Goal: Information Seeking & Learning: Learn about a topic

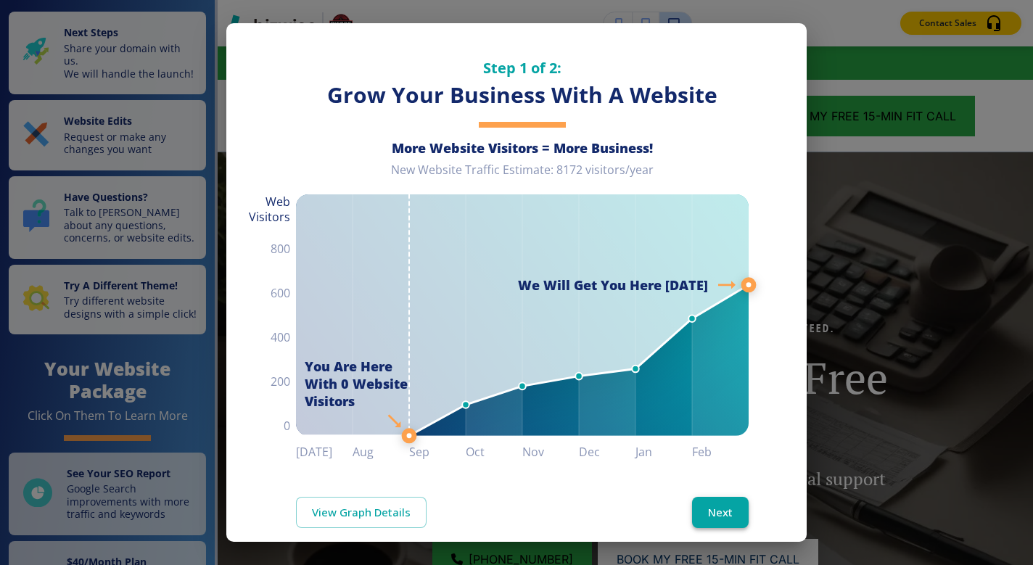
click at [717, 498] on button "Next" at bounding box center [720, 512] width 57 height 30
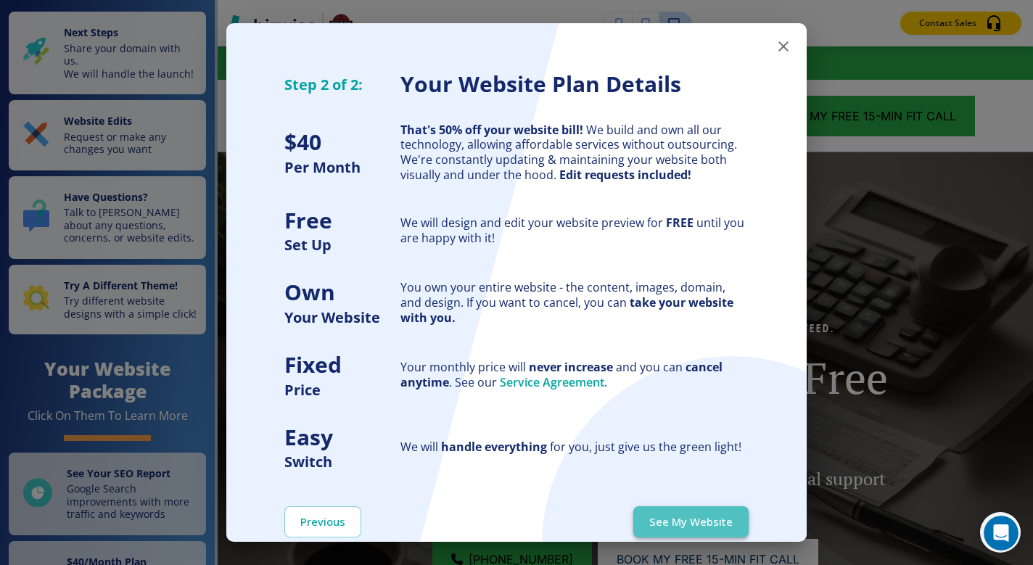
click at [709, 519] on button "See My Website" at bounding box center [690, 521] width 115 height 30
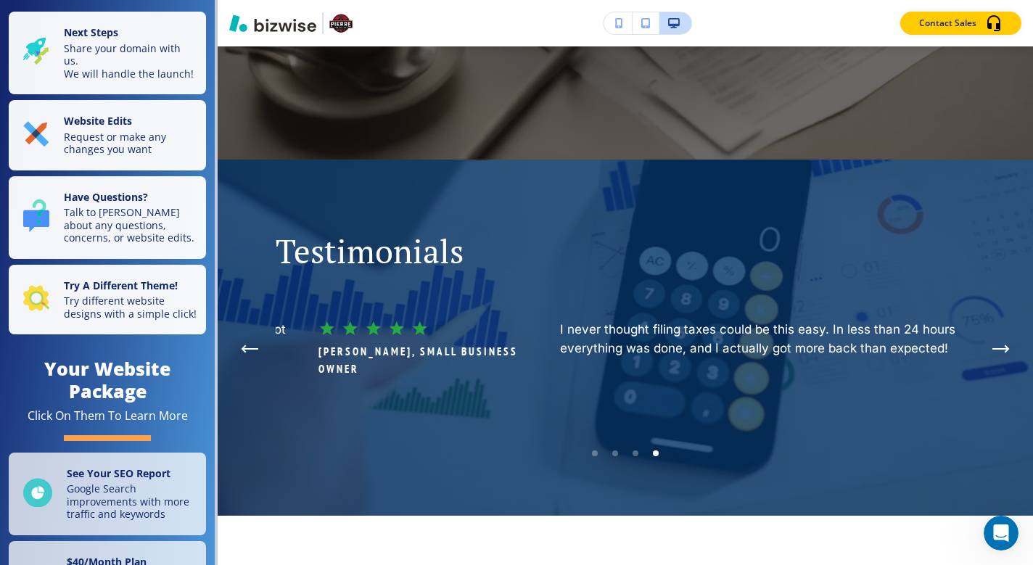
scroll to position [553, 0]
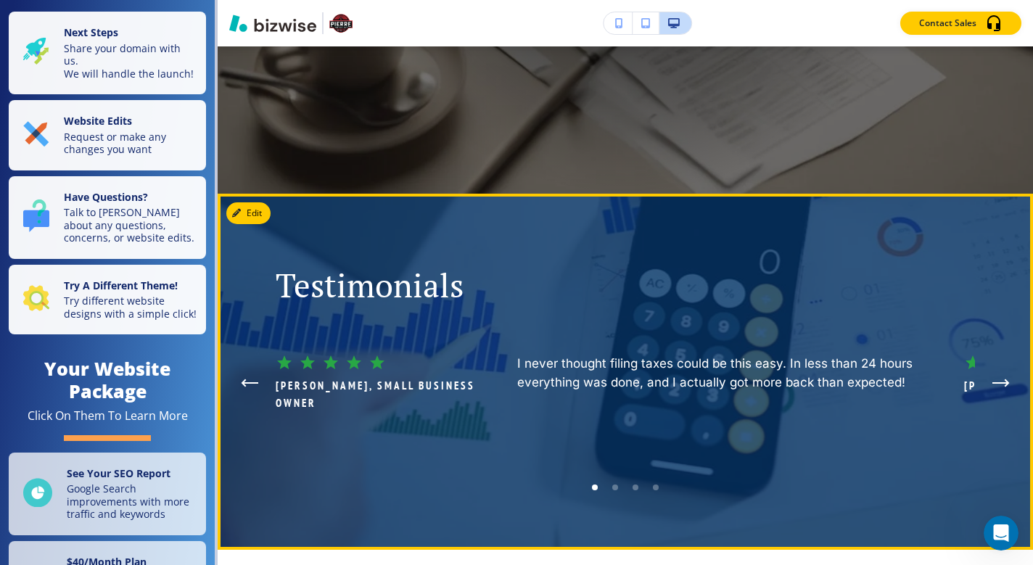
click at [996, 379] on icon "Next Testimonial" at bounding box center [1000, 383] width 17 height 9
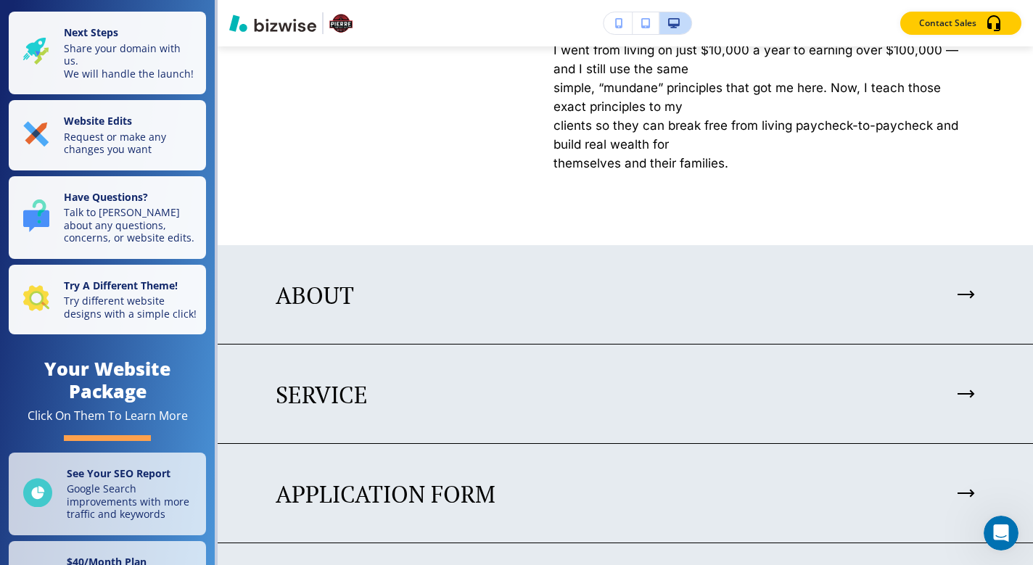
scroll to position [3295, 0]
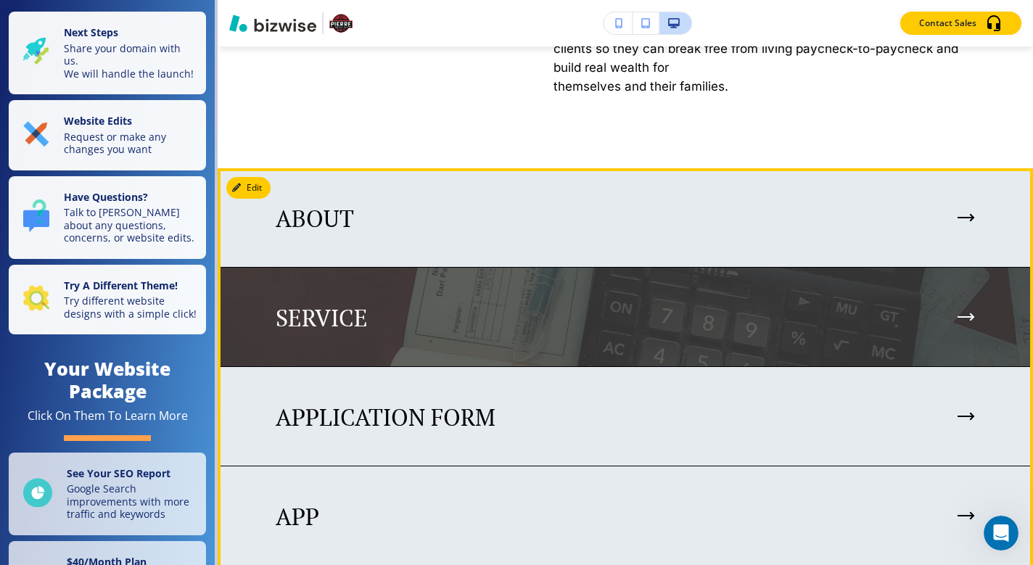
click at [941, 304] on div "SERVICE" at bounding box center [625, 318] width 699 height 28
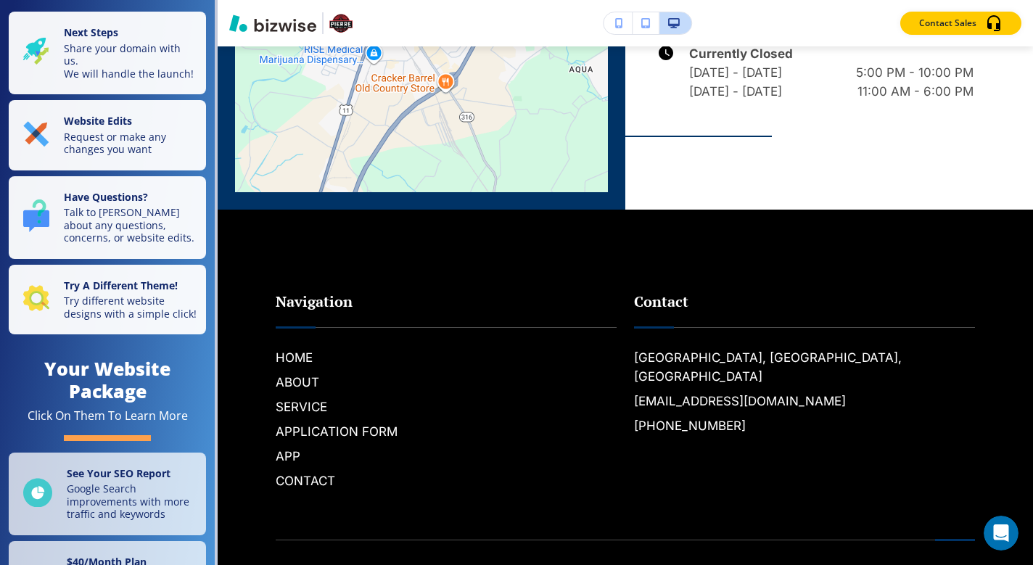
scroll to position [3570, 0]
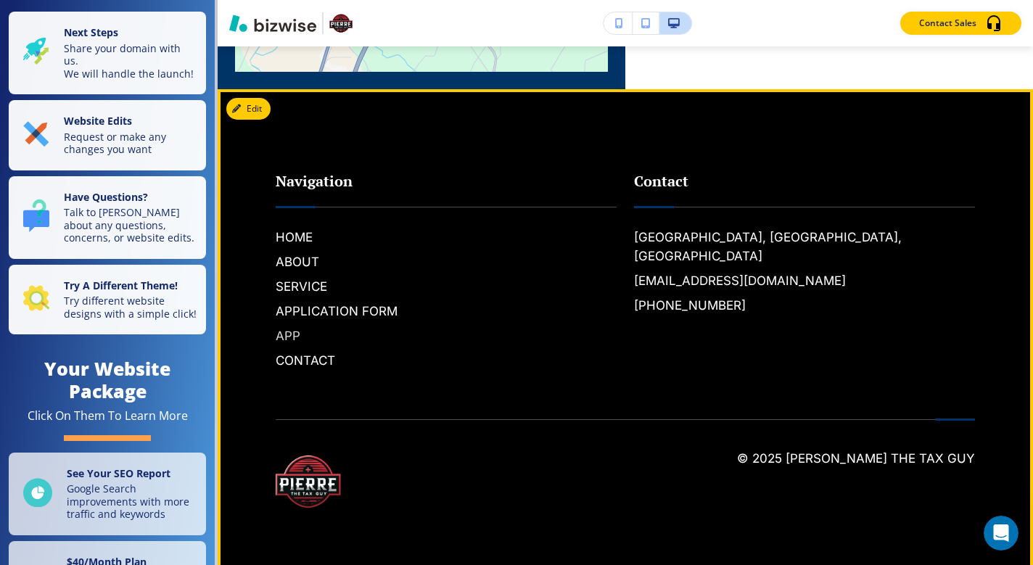
click at [296, 329] on h6 "APP" at bounding box center [446, 335] width 341 height 19
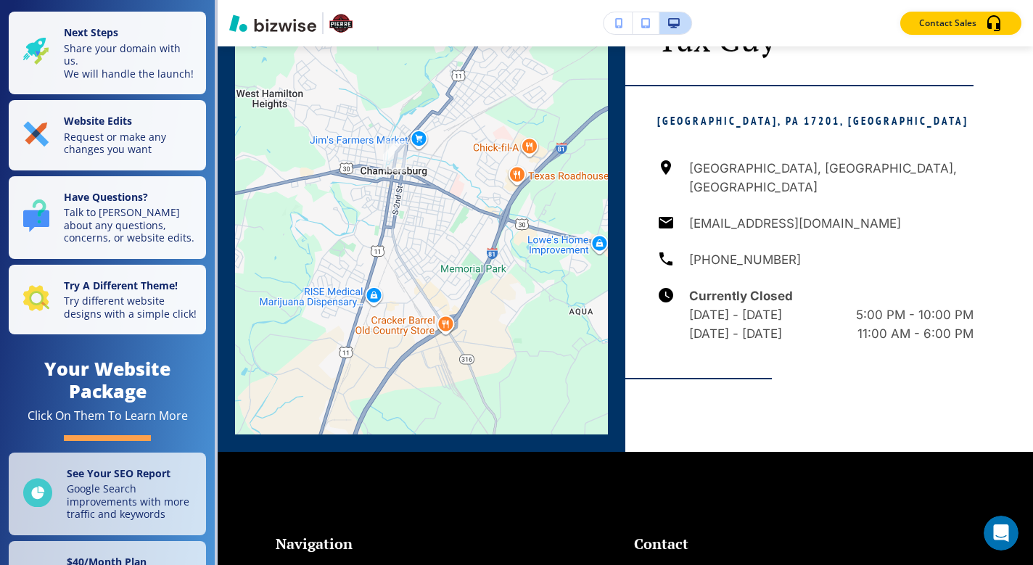
scroll to position [3514, 0]
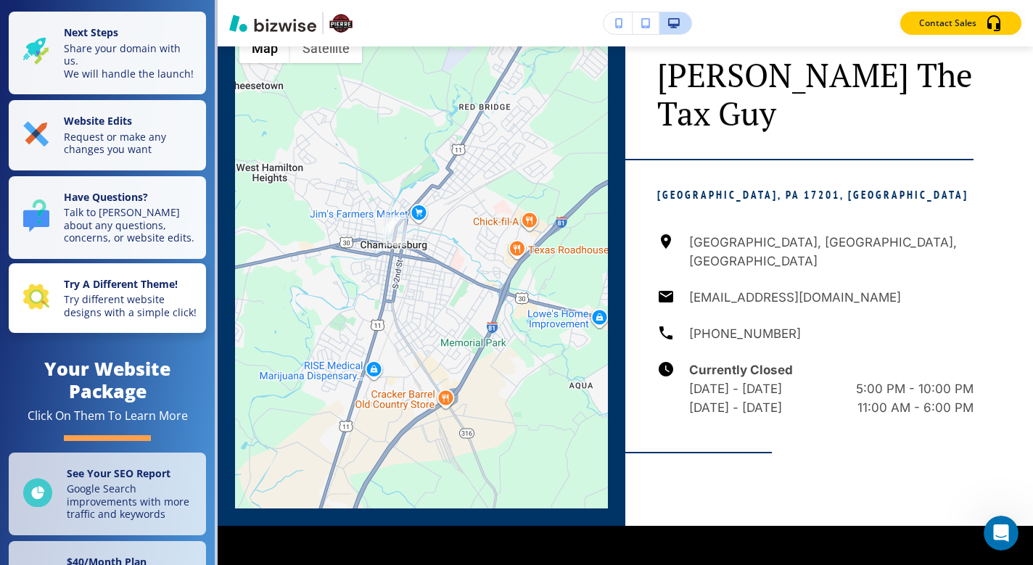
click at [154, 318] on p "Try different website designs with a simple click!" at bounding box center [130, 305] width 133 height 25
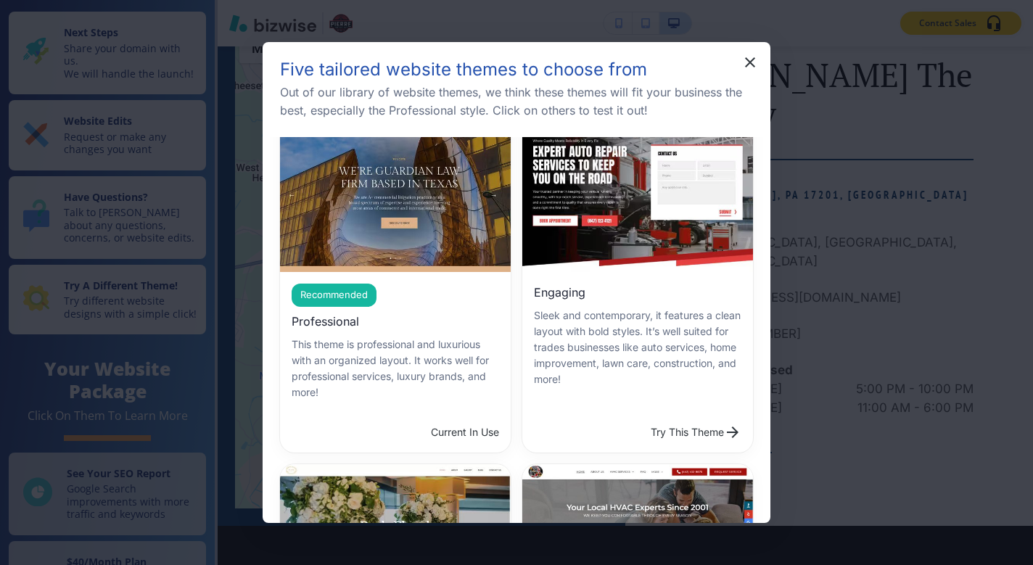
scroll to position [40, 0]
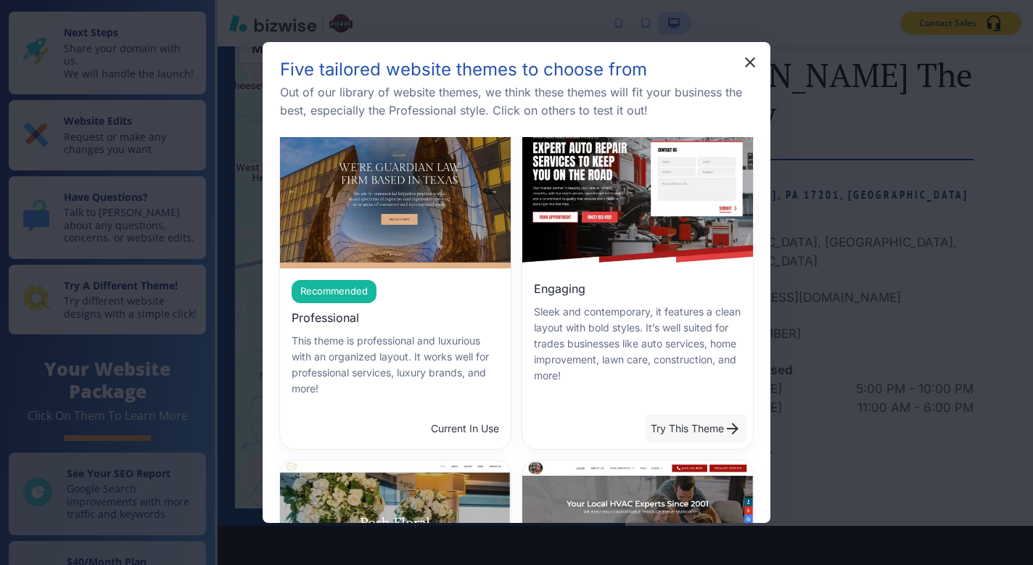
click at [685, 418] on button "Try This Theme" at bounding box center [696, 428] width 102 height 29
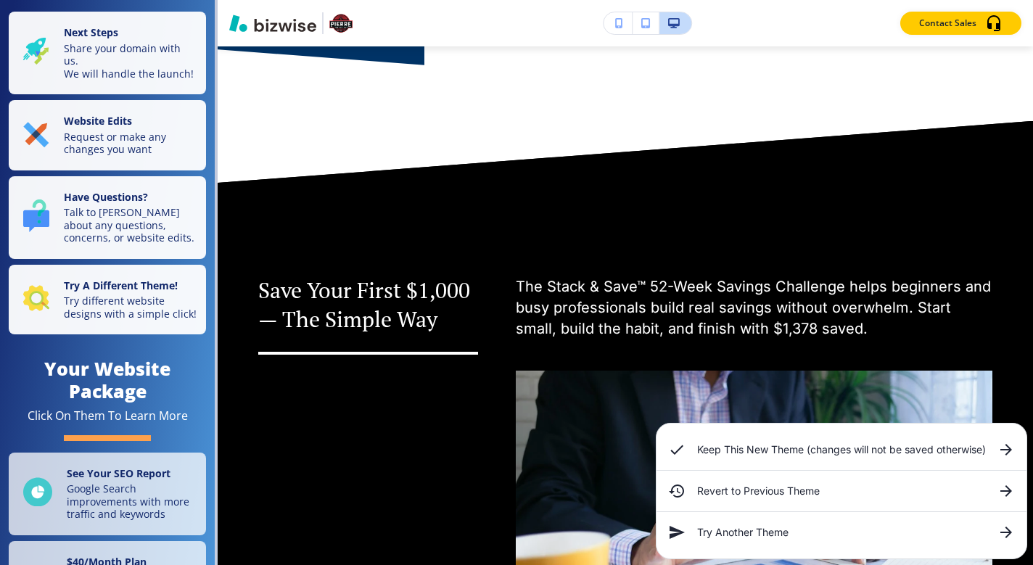
scroll to position [0, 0]
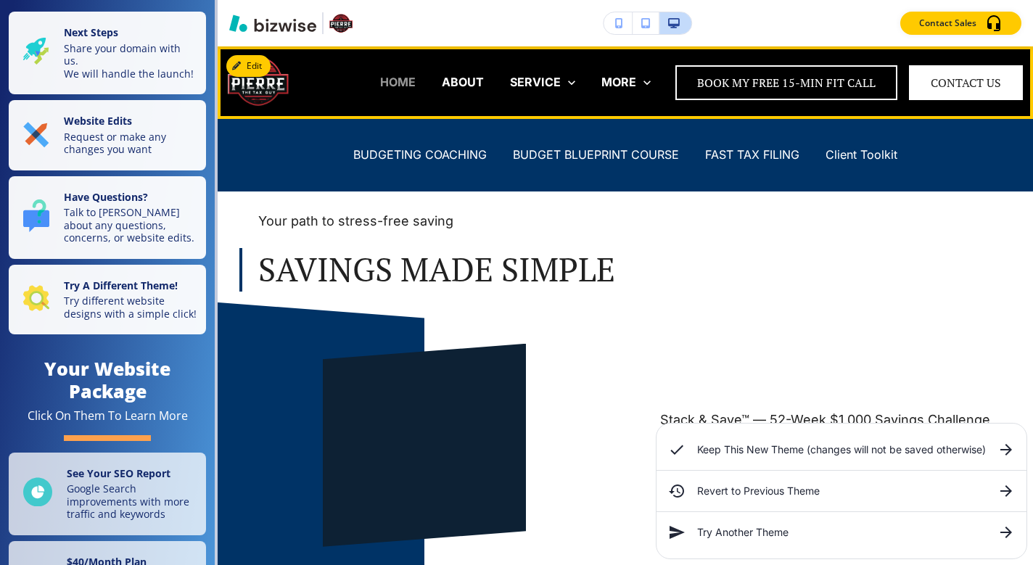
click at [397, 86] on p "HOME" at bounding box center [398, 82] width 36 height 17
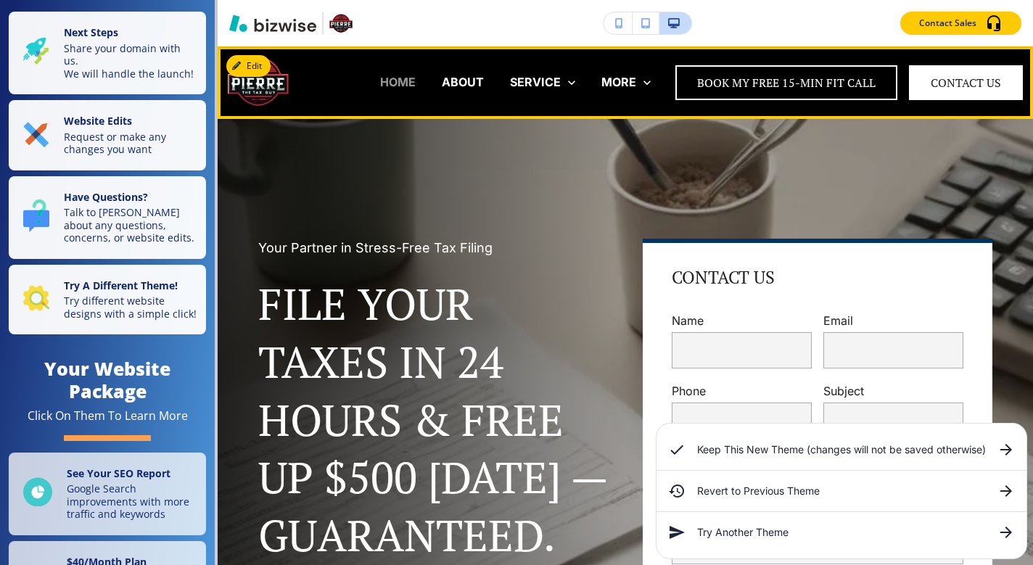
click at [403, 81] on p "HOME" at bounding box center [398, 82] width 36 height 17
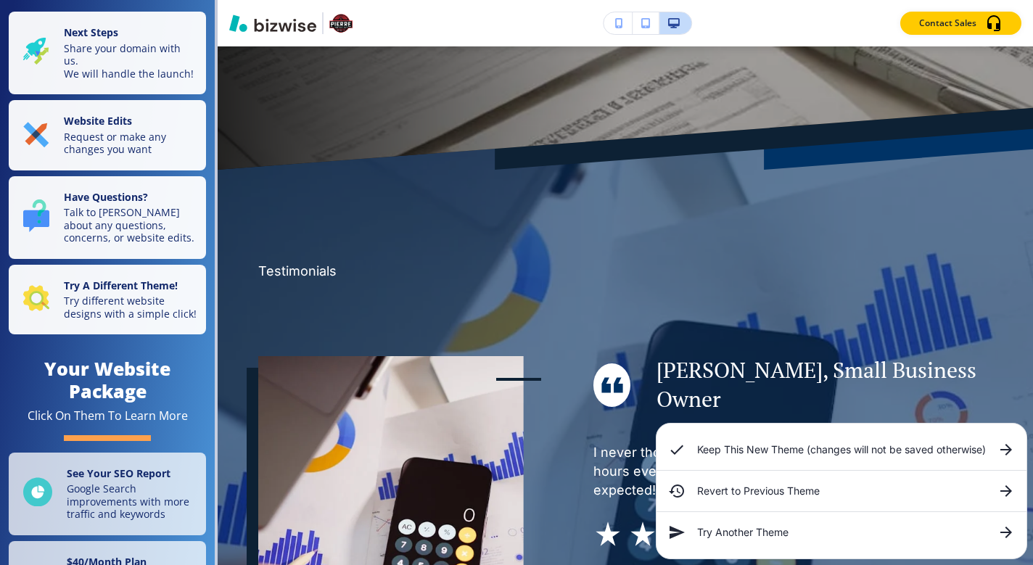
scroll to position [717, 0]
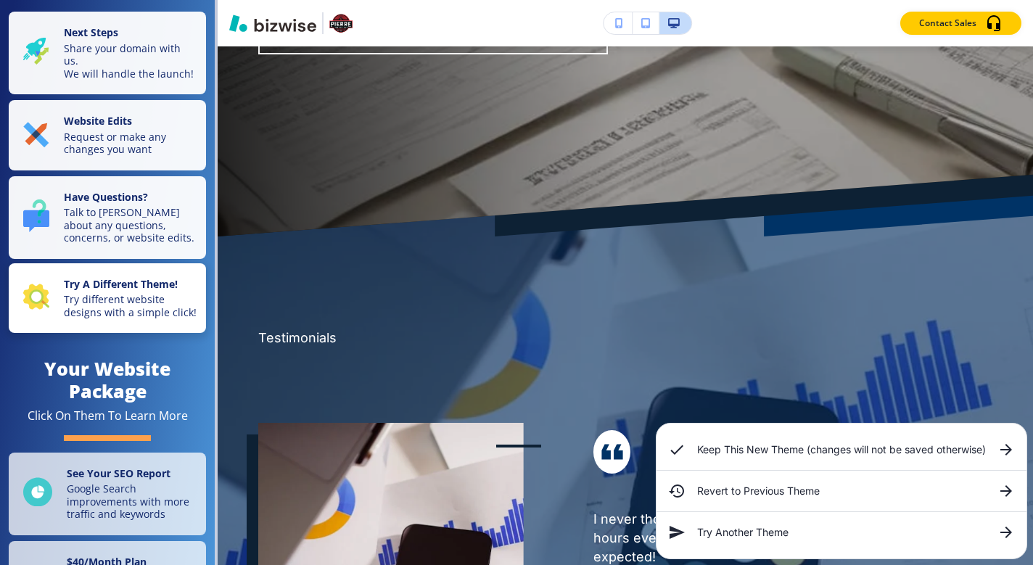
click at [158, 291] on strong "Try A Different Theme!" at bounding box center [121, 284] width 114 height 14
click at [73, 318] on p "Try different website designs with a simple click!" at bounding box center [130, 305] width 133 height 25
click at [112, 318] on p "Try different website designs with a simple click!" at bounding box center [130, 305] width 133 height 25
click at [139, 317] on p "Try different website designs with a simple click!" at bounding box center [130, 305] width 133 height 25
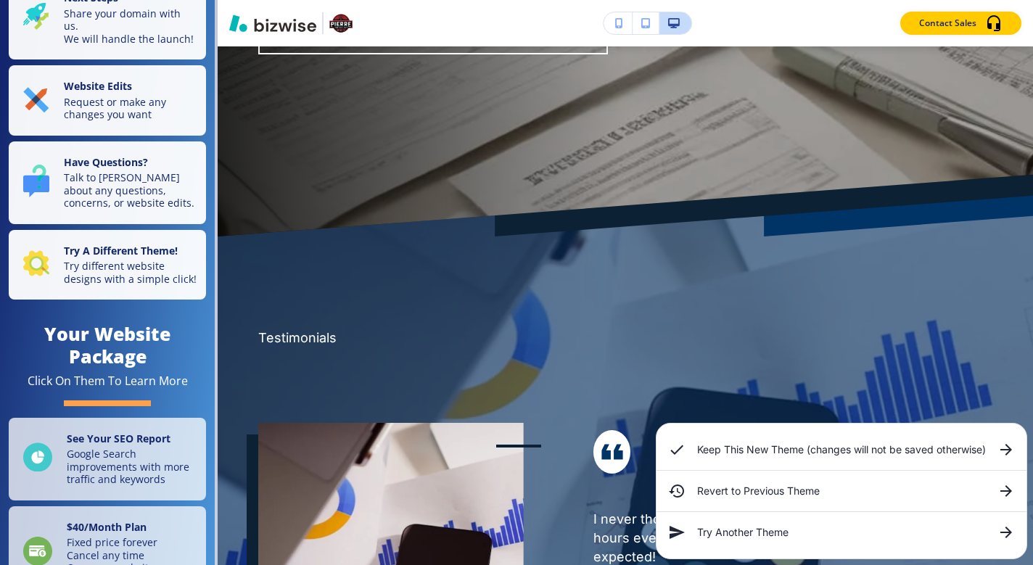
scroll to position [41, 0]
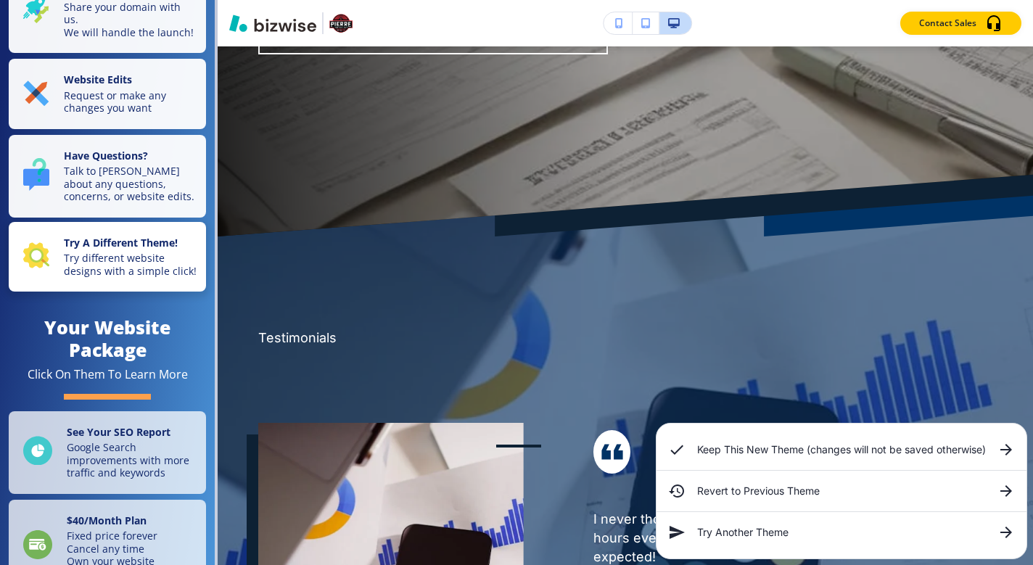
click at [51, 278] on div "Try A Different Theme! Try different website designs with a simple click!" at bounding box center [110, 256] width 174 height 41
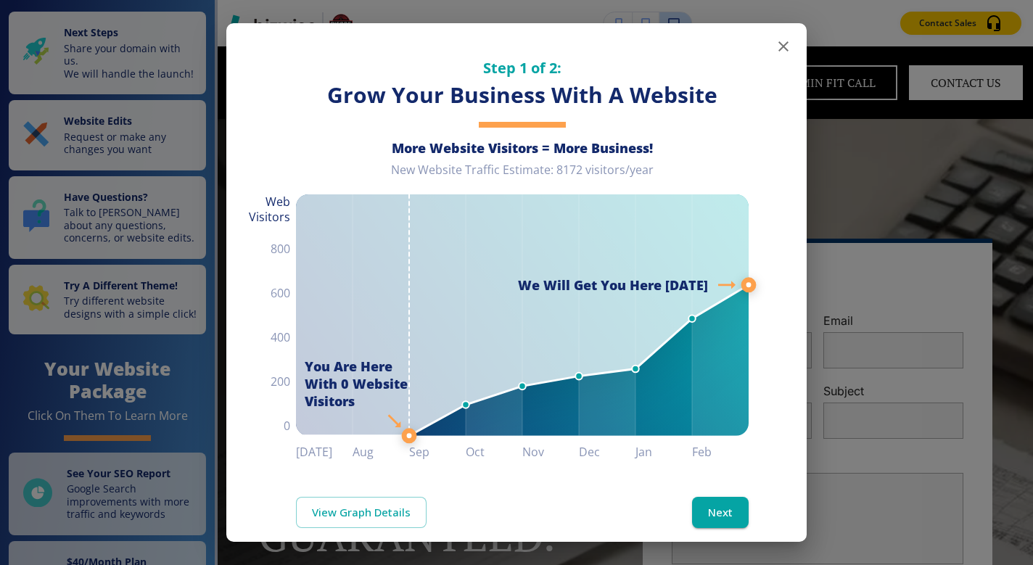
click at [778, 50] on icon "button" at bounding box center [783, 46] width 10 height 10
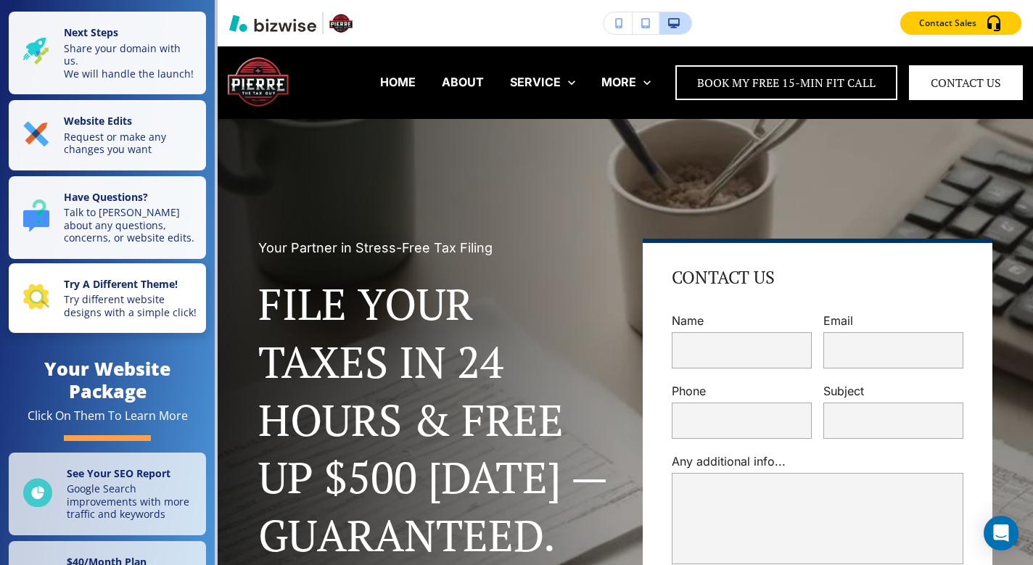
click at [133, 314] on p "Try different website designs with a simple click!" at bounding box center [130, 305] width 133 height 25
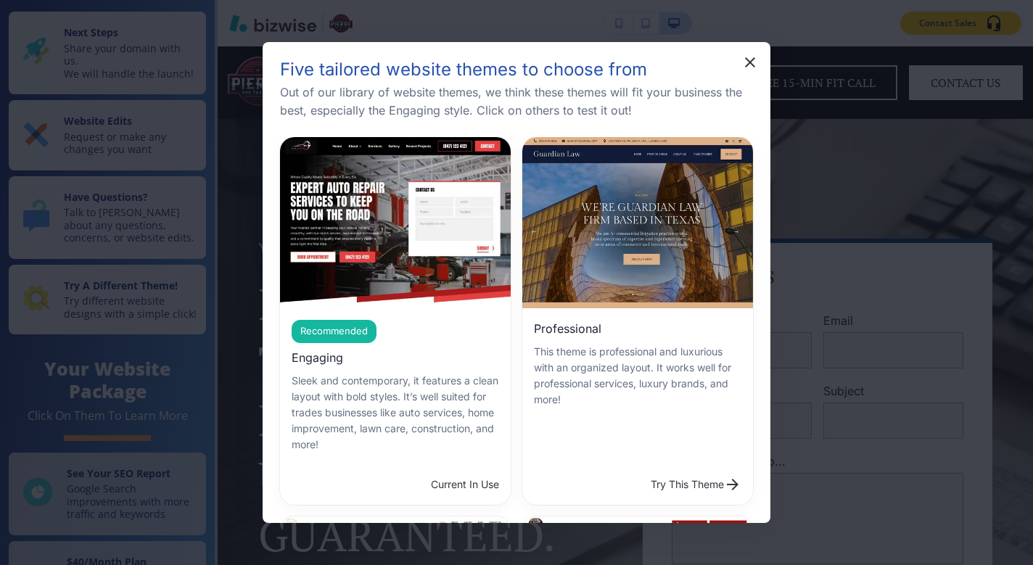
click at [645, 470] on button "Try This Theme" at bounding box center [696, 484] width 102 height 29
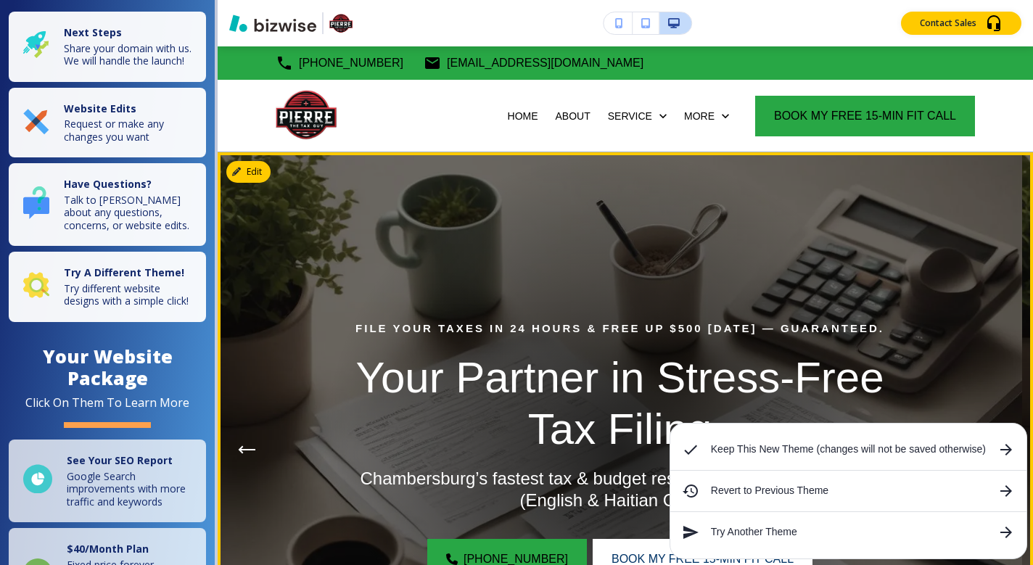
click at [678, 476] on li "Revert to Previous Theme" at bounding box center [848, 491] width 356 height 41
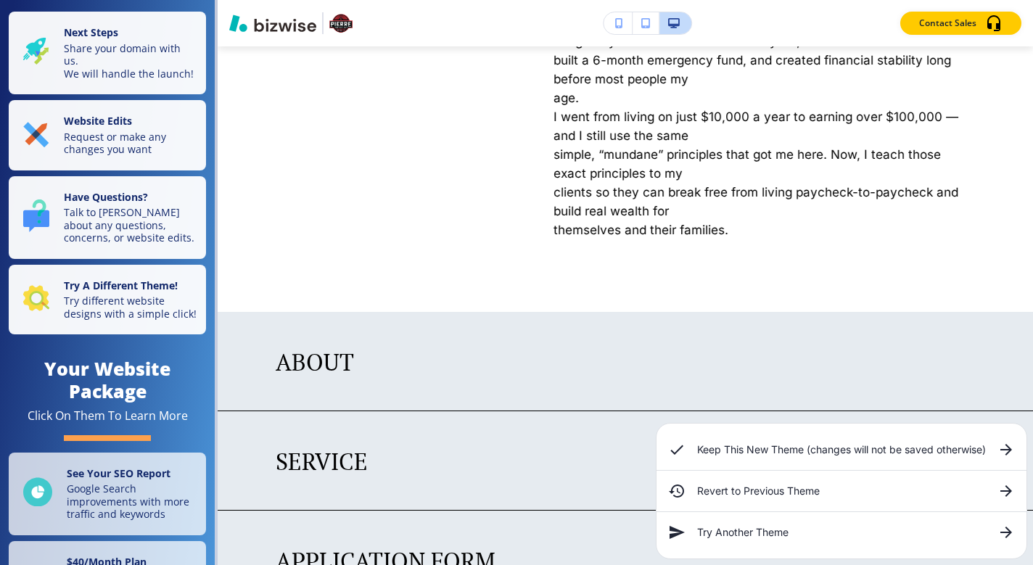
scroll to position [3078, 0]
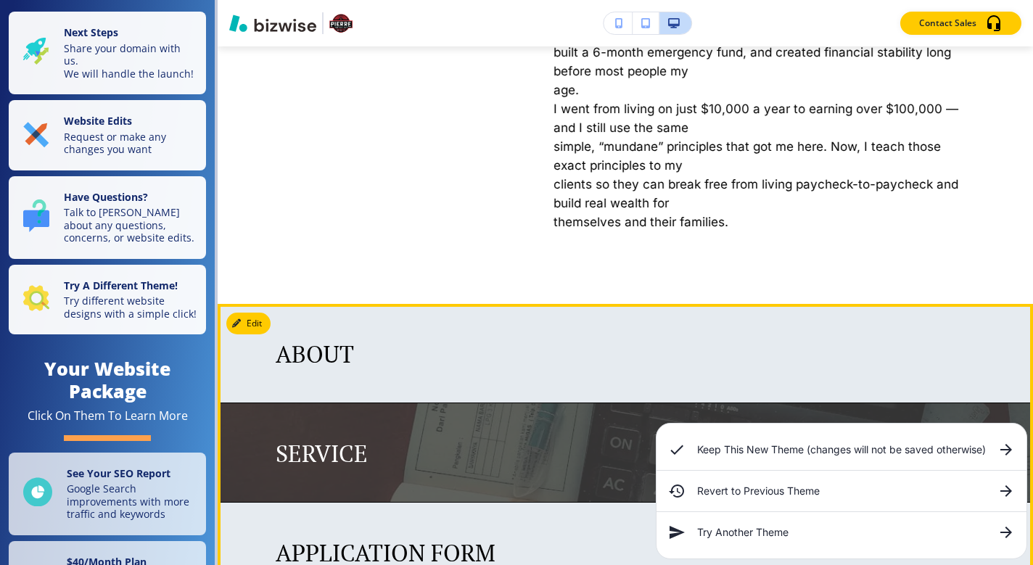
click at [488, 450] on div "SERVICE" at bounding box center [625, 453] width 699 height 28
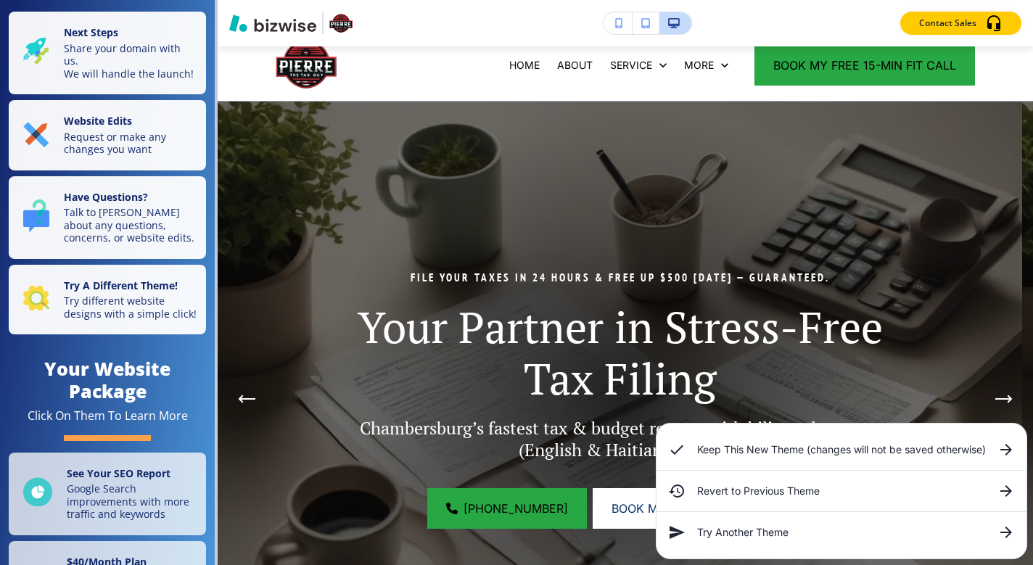
scroll to position [0, 0]
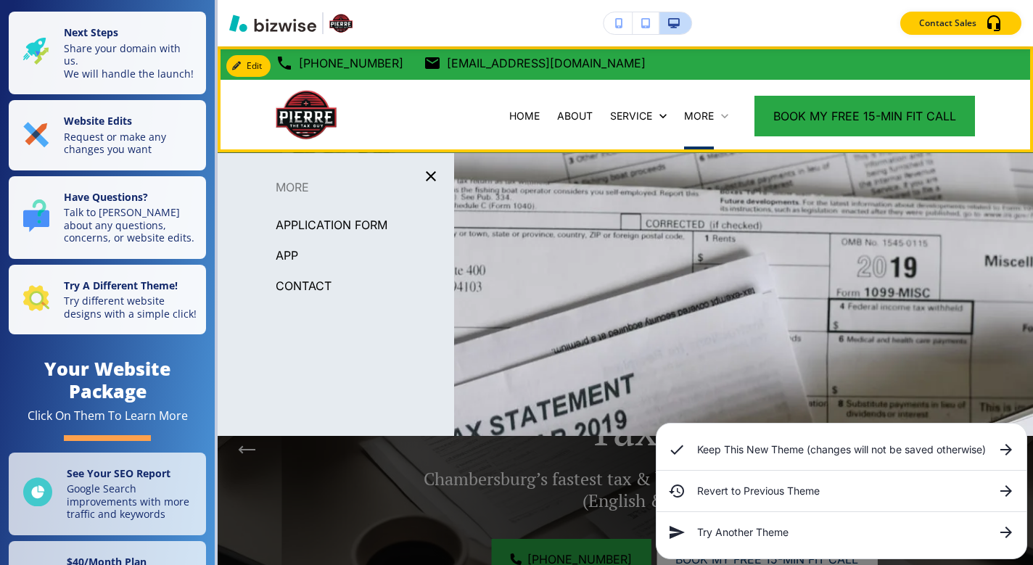
click at [717, 110] on icon at bounding box center [724, 116] width 15 height 15
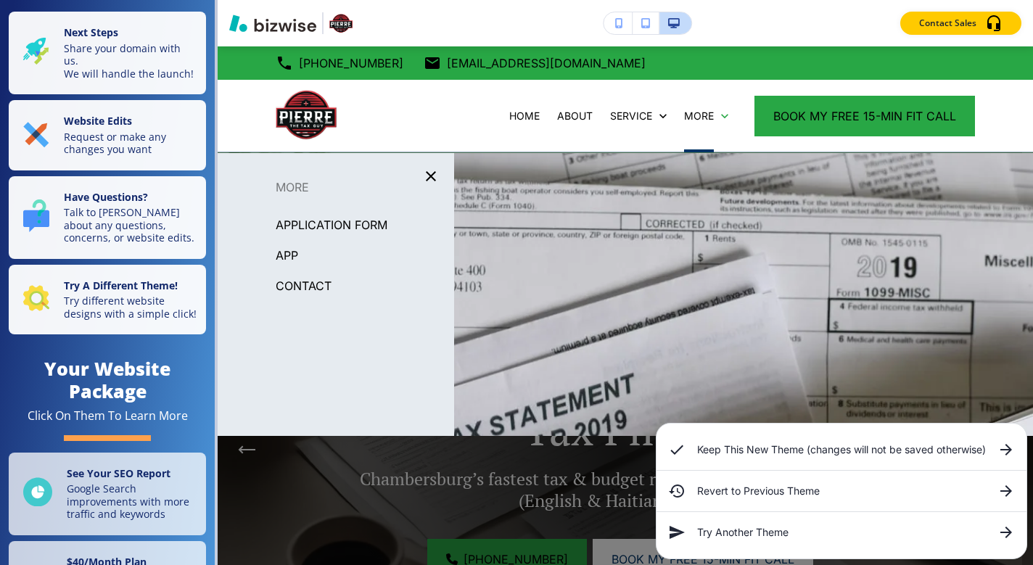
click at [323, 228] on p "APPLICATION FORM" at bounding box center [332, 225] width 112 height 22
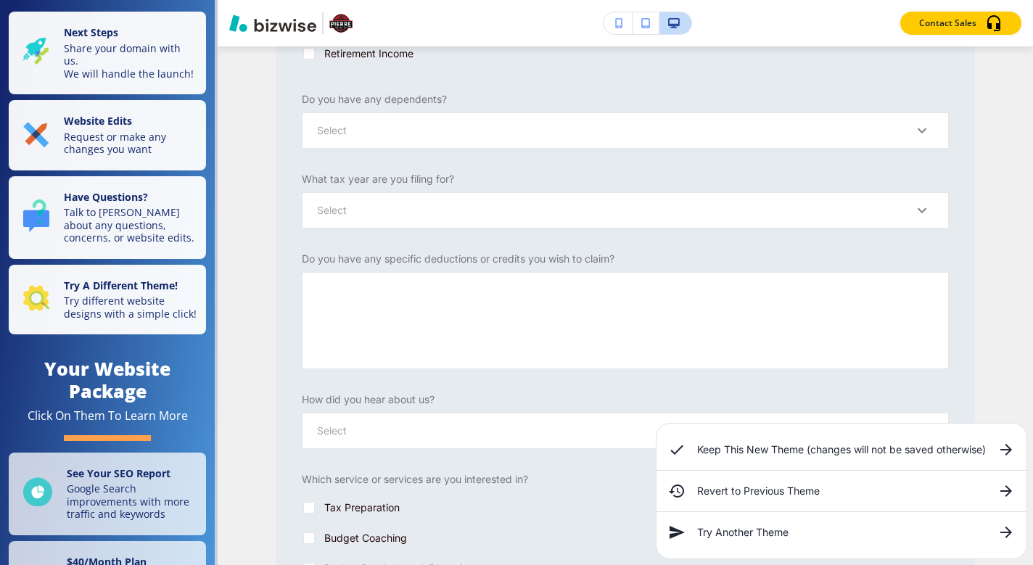
scroll to position [1409, 0]
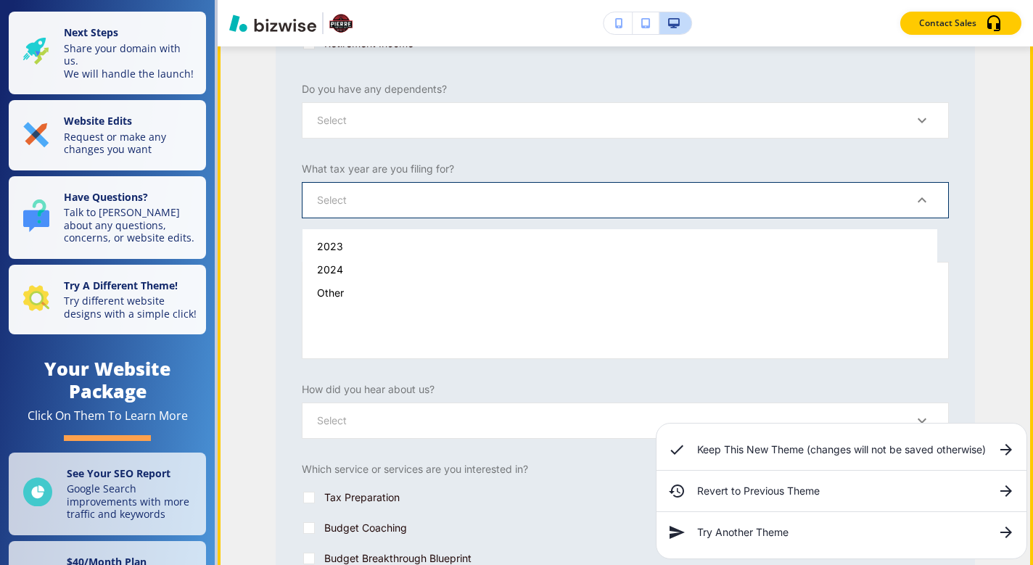
click at [888, 0] on body "Save and Exit Editor Main Pages APPLICATION FORM APPLICATION FORM Drag and drop…" at bounding box center [516, 0] width 1033 height 0
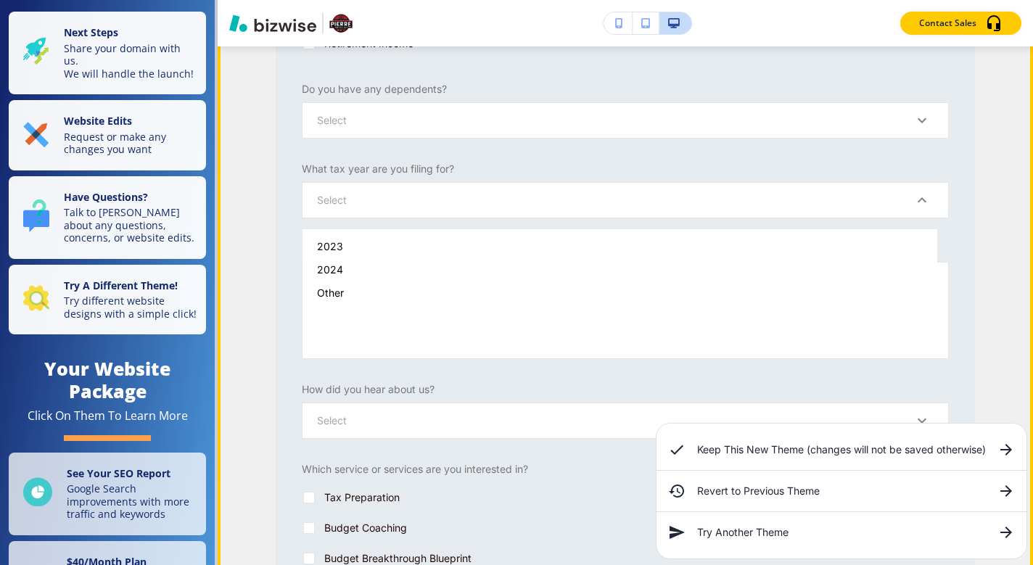
click at [978, 242] on div at bounding box center [516, 282] width 1033 height 565
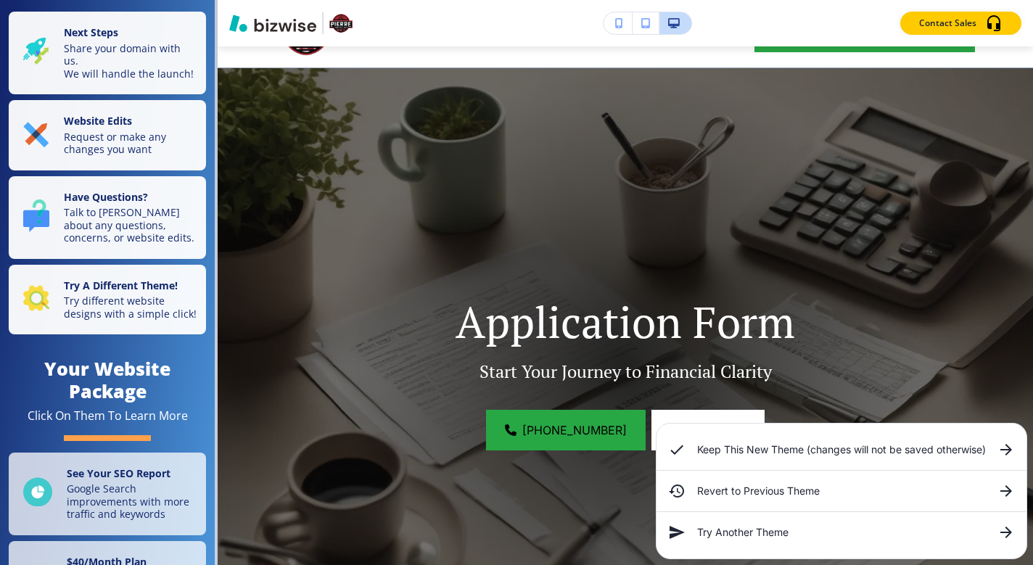
scroll to position [0, 0]
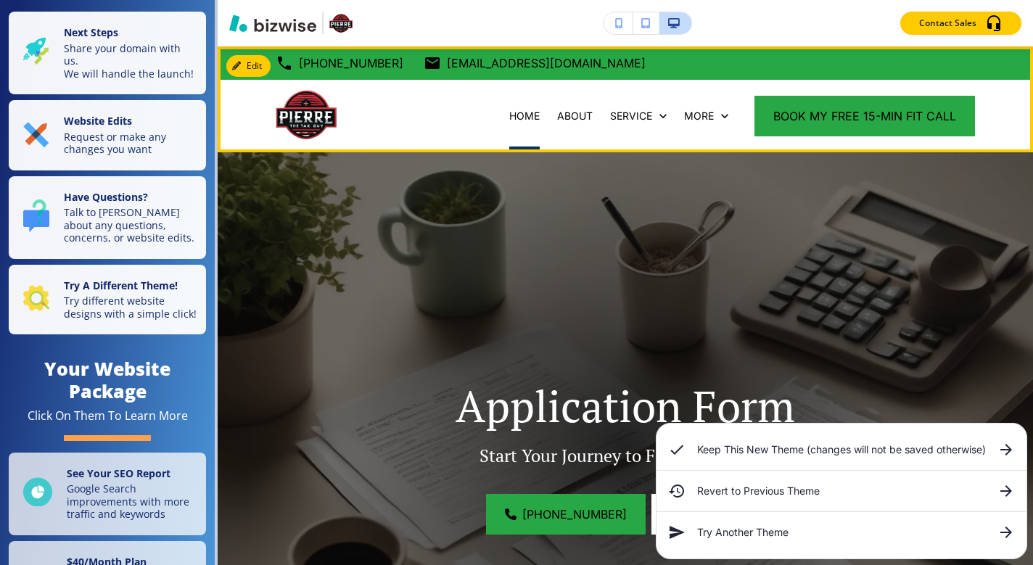
click at [522, 115] on p "HOME" at bounding box center [524, 116] width 30 height 15
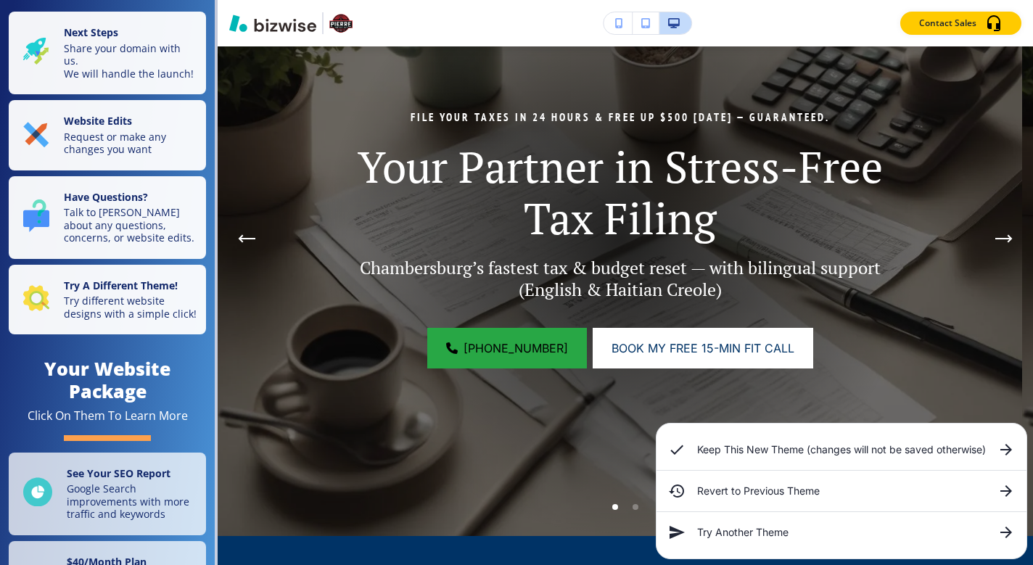
scroll to position [228, 0]
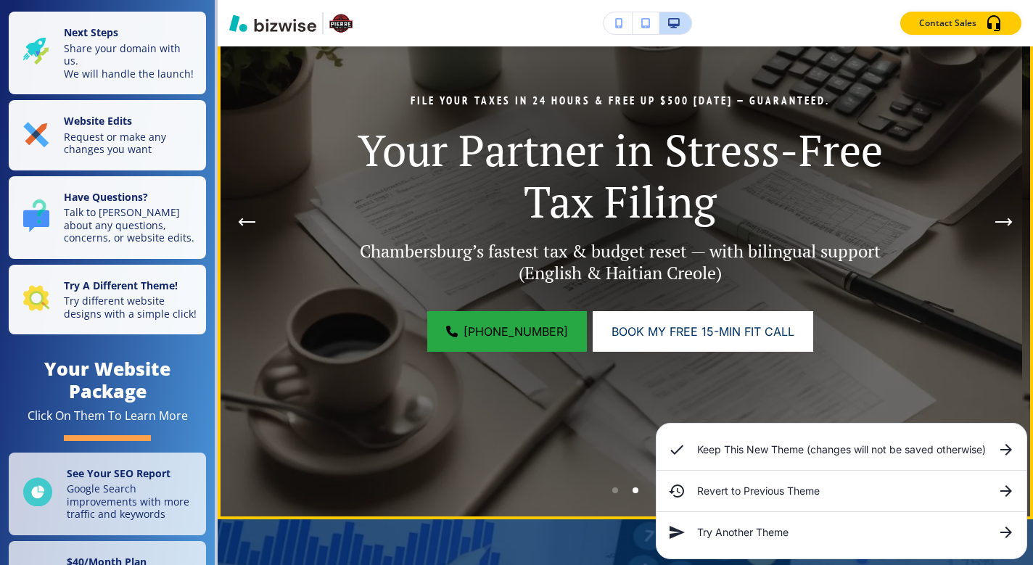
click at [994, 217] on button "Next Hero Image" at bounding box center [1003, 221] width 29 height 29
click at [997, 218] on icon "Next Hero Image" at bounding box center [1003, 222] width 17 height 9
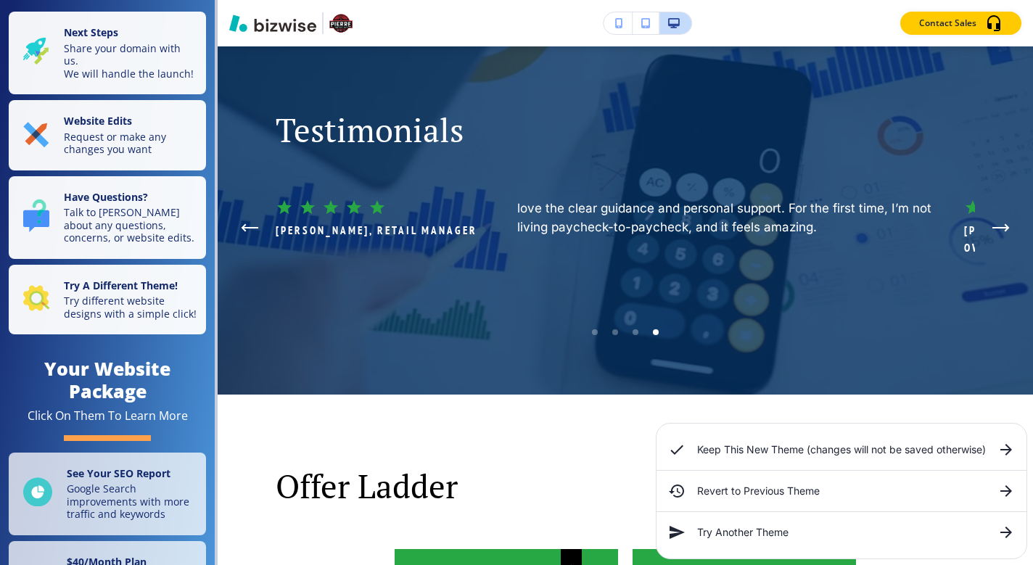
scroll to position [717, 0]
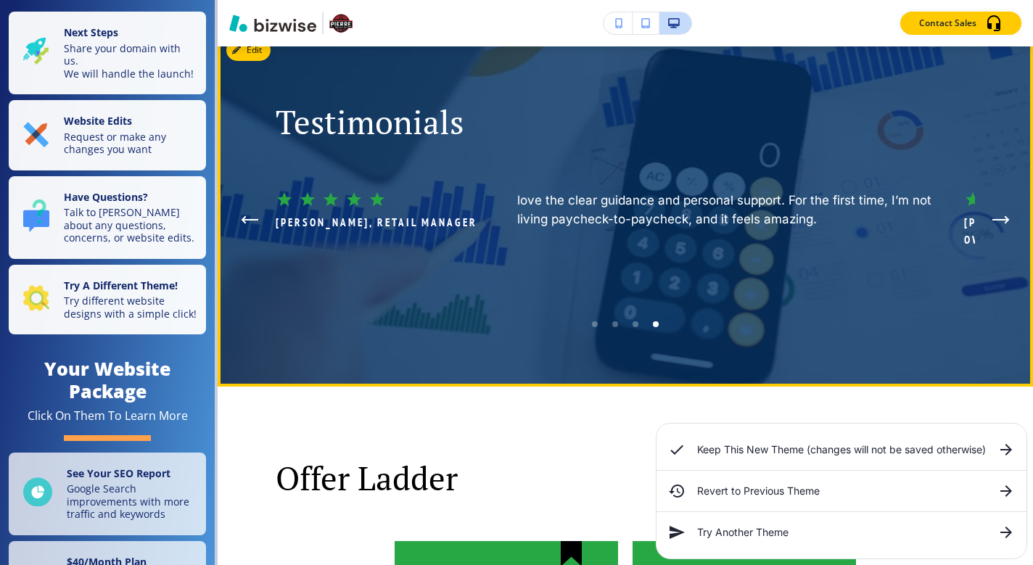
click at [992, 215] on icon "Next Testimonial" at bounding box center [1000, 219] width 17 height 9
click at [249, 215] on icon "Previous Testimonial" at bounding box center [249, 219] width 17 height 9
click at [992, 215] on icon "Next Testimonial" at bounding box center [1000, 219] width 17 height 9
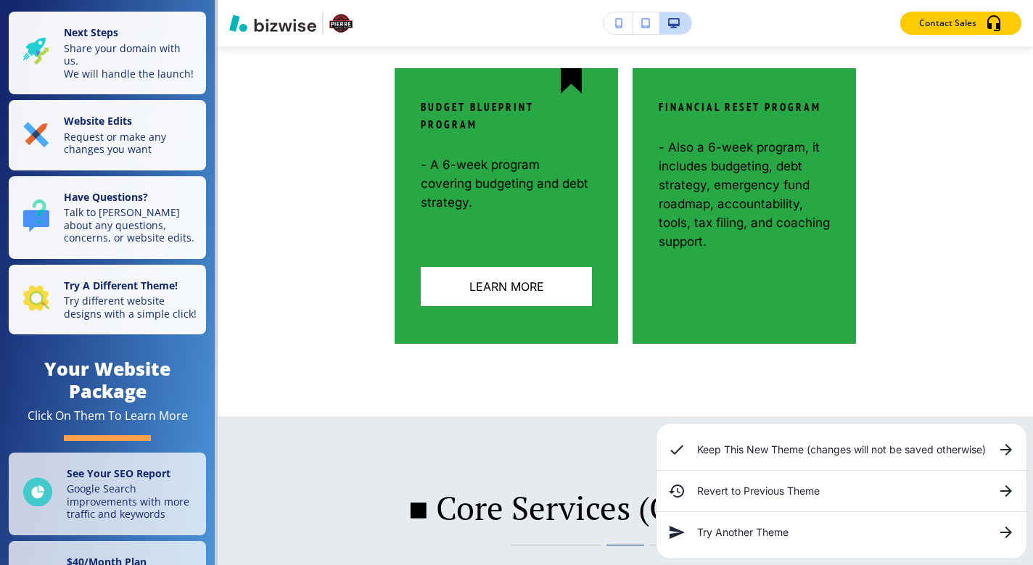
scroll to position [1105, 0]
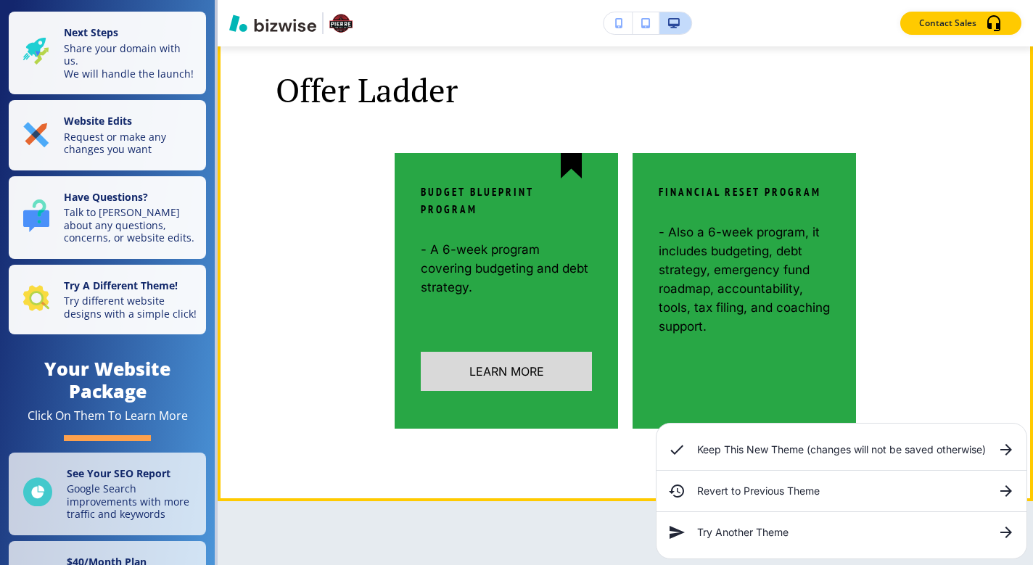
click at [538, 354] on button "Learn More" at bounding box center [506, 371] width 171 height 39
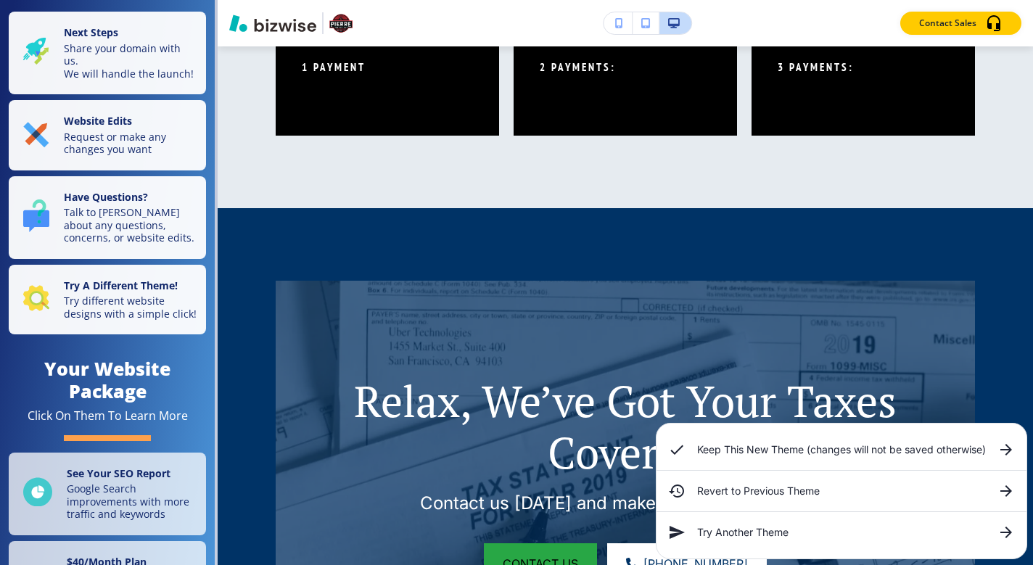
scroll to position [1501, 0]
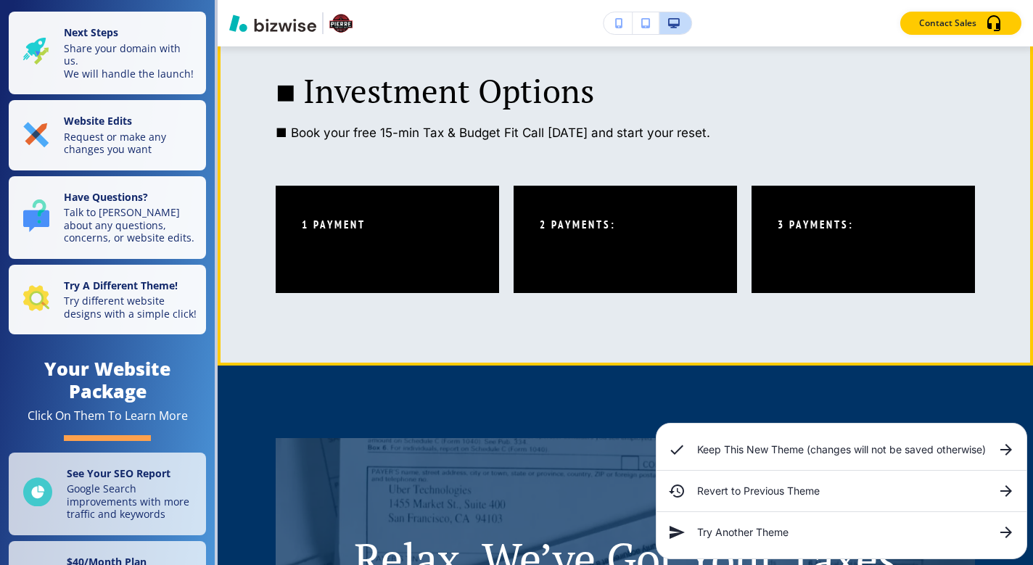
click at [845, 228] on p "3 Payments:" at bounding box center [815, 224] width 76 height 17
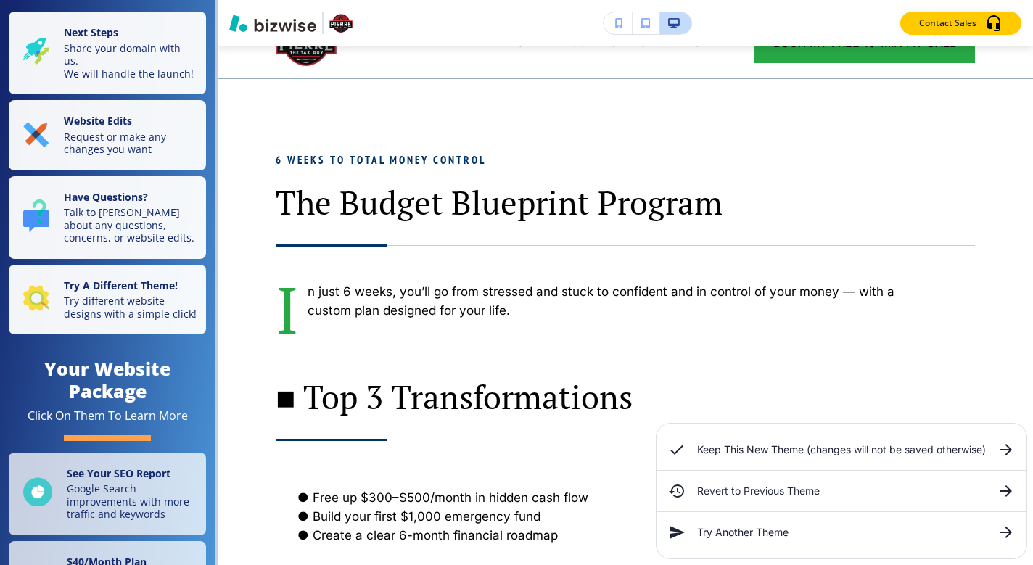
scroll to position [0, 0]
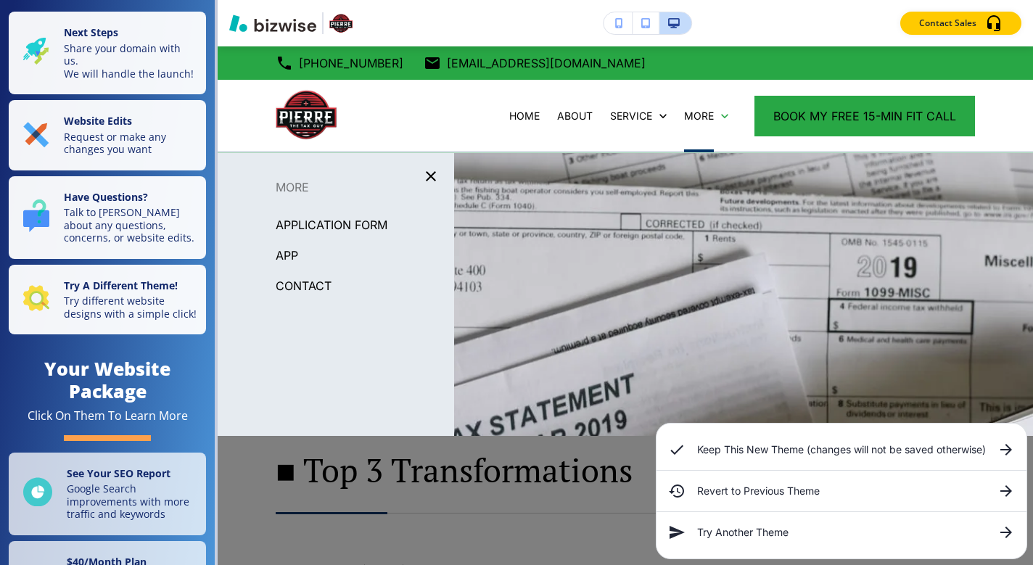
click at [339, 228] on p "APPLICATION FORM" at bounding box center [332, 225] width 112 height 22
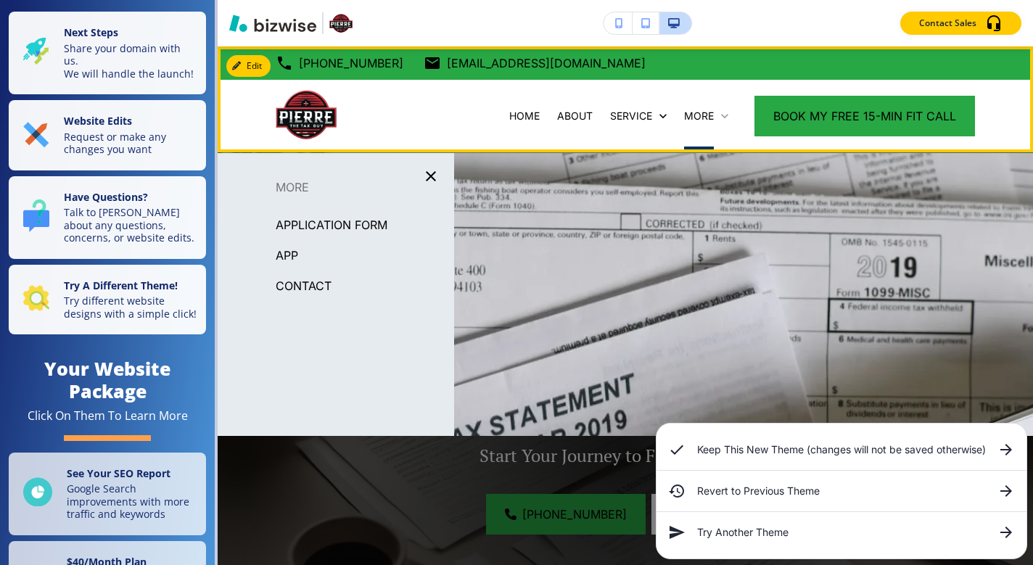
click at [698, 115] on p "More" at bounding box center [699, 116] width 30 height 15
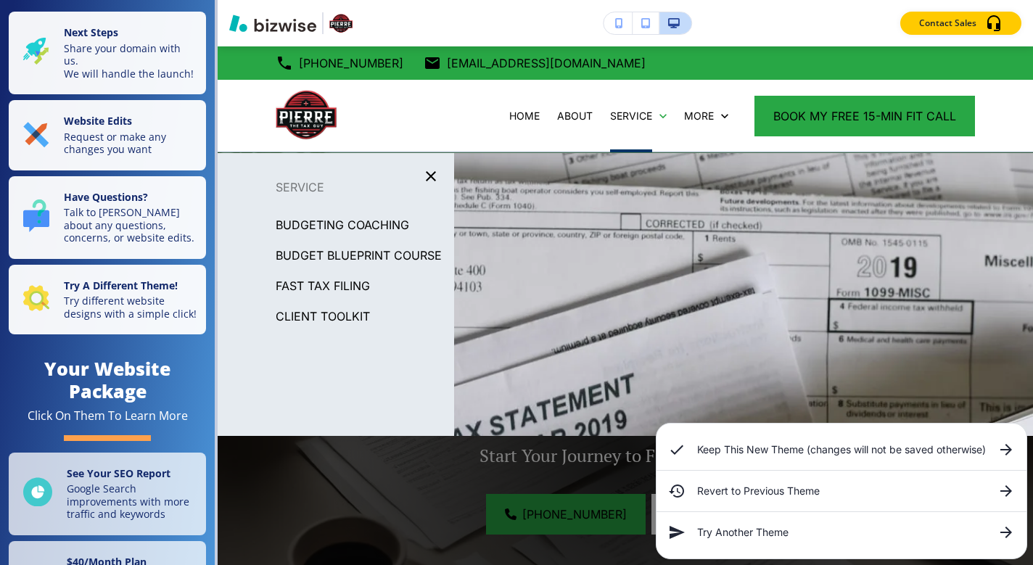
click at [329, 327] on p "Client Toolkit" at bounding box center [323, 316] width 94 height 22
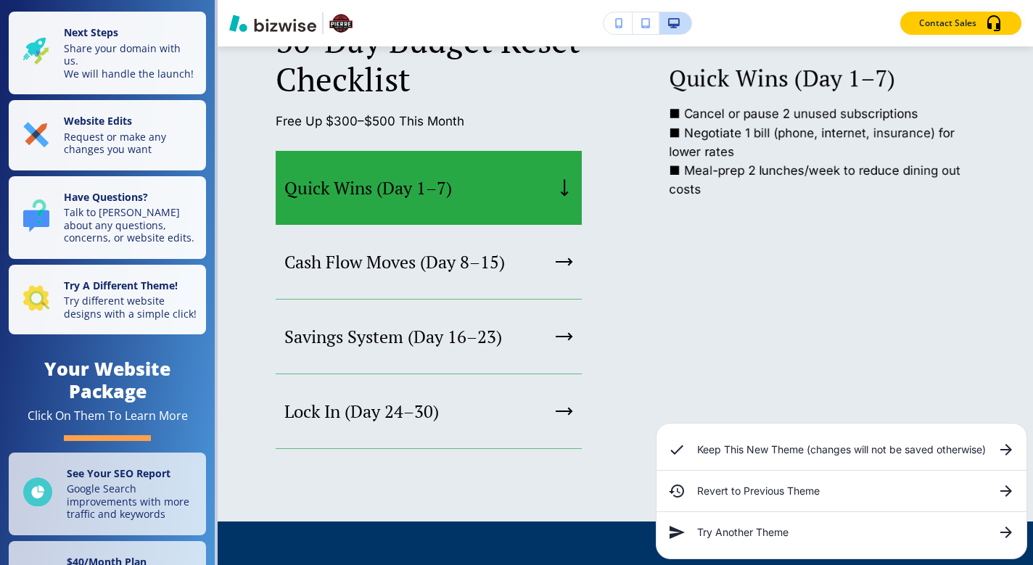
scroll to position [2533, 0]
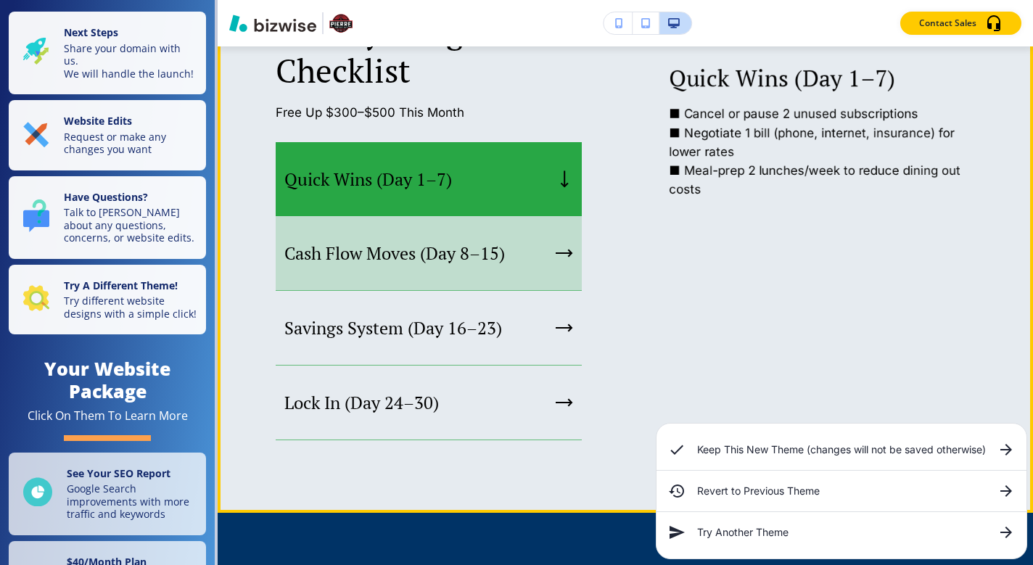
click at [516, 264] on div "Cash Flow Moves (Day 8–15)" at bounding box center [429, 253] width 306 height 75
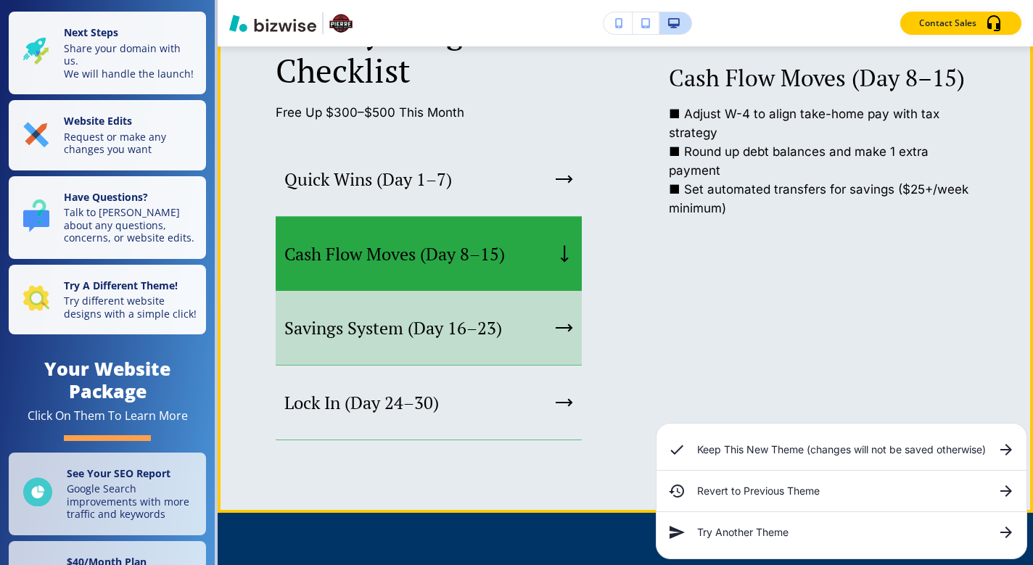
click at [532, 328] on div "Savings System (Day 16–23)" at bounding box center [429, 328] width 306 height 75
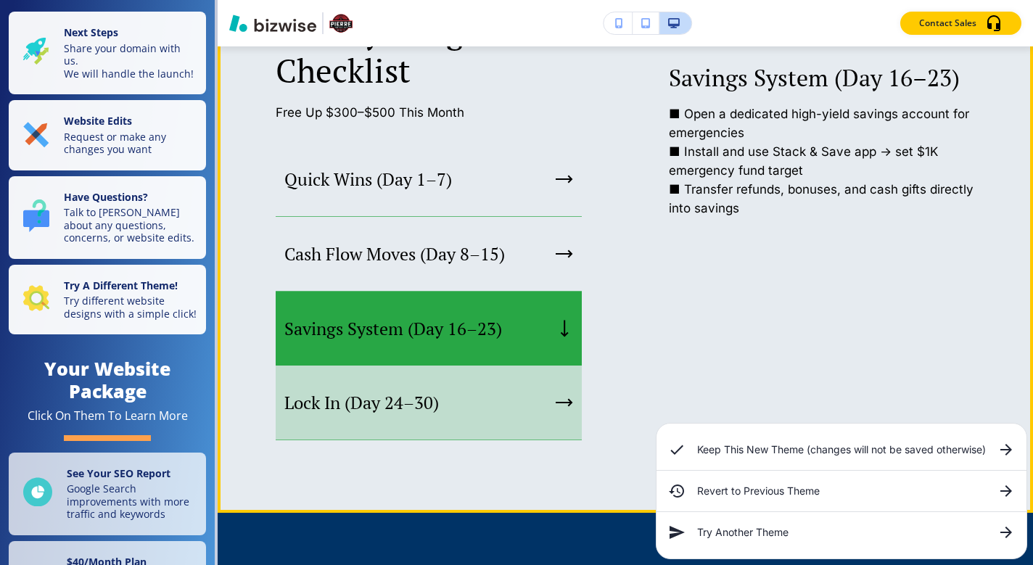
click at [534, 373] on div "Lock In (Day 24–30)" at bounding box center [429, 403] width 306 height 75
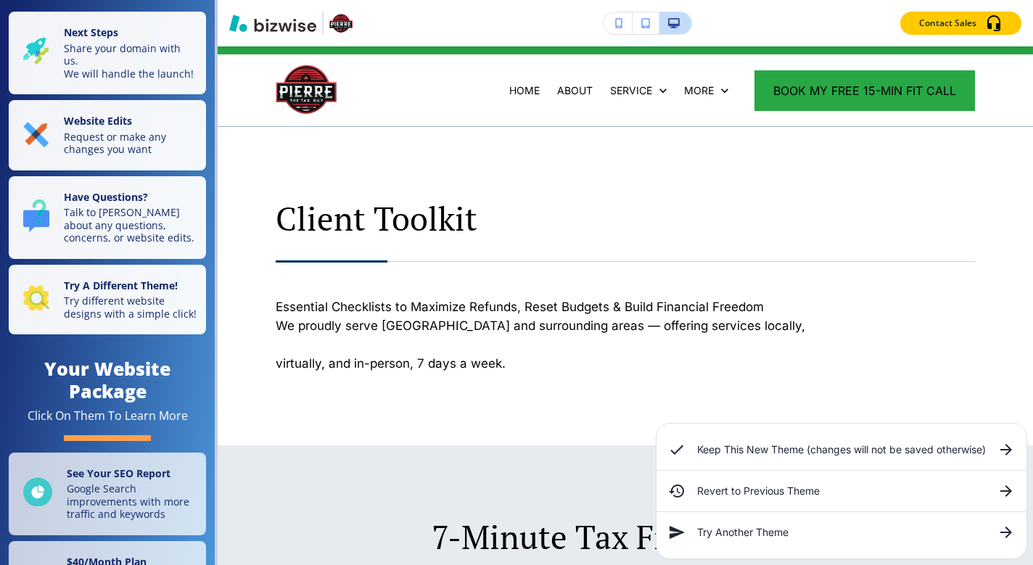
scroll to position [0, 0]
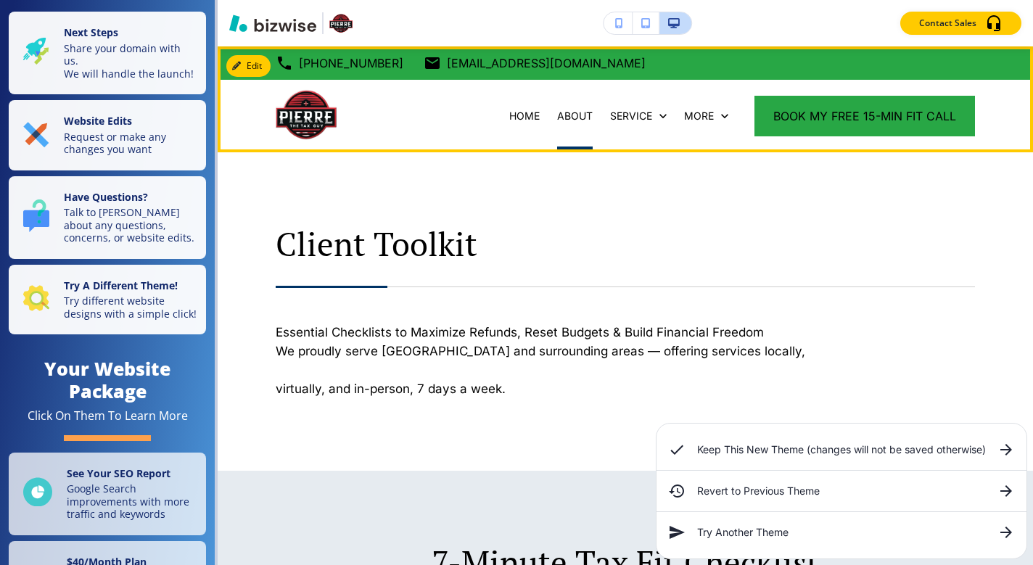
click at [567, 116] on p "ABOUT" at bounding box center [575, 116] width 36 height 15
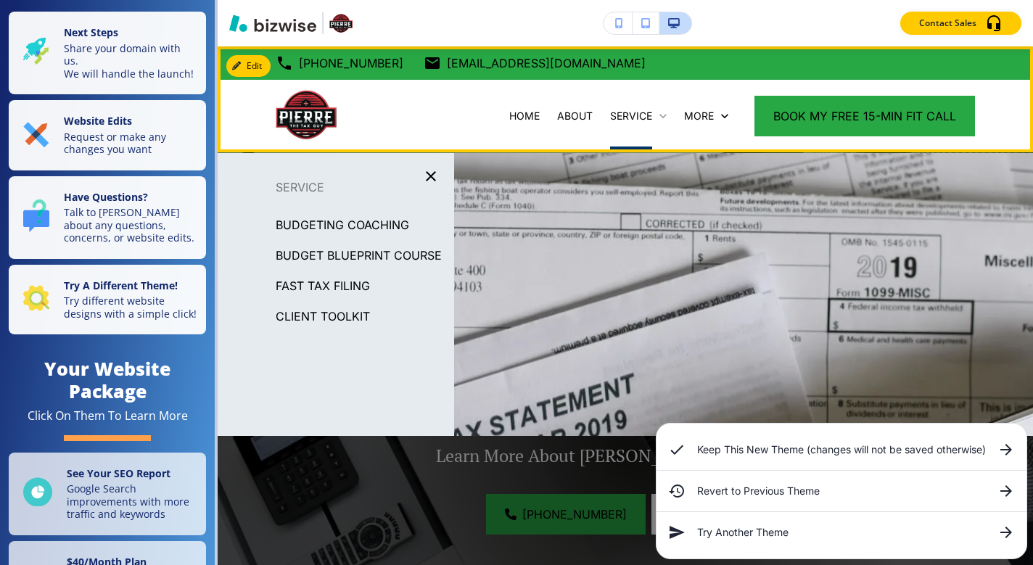
click at [626, 117] on p "SERVICE" at bounding box center [631, 116] width 42 height 15
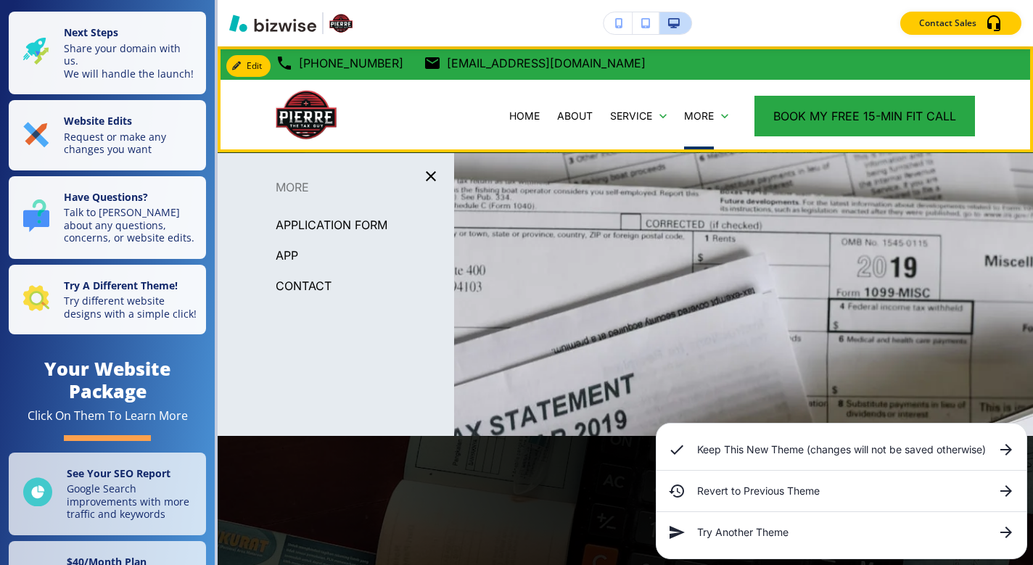
click at [1013, 117] on div "HOME ABOUT SERVICE APPLICATION FORM APP CONTACT More Book My Free 15-Min Fit Ca…" at bounding box center [625, 116] width 815 height 73
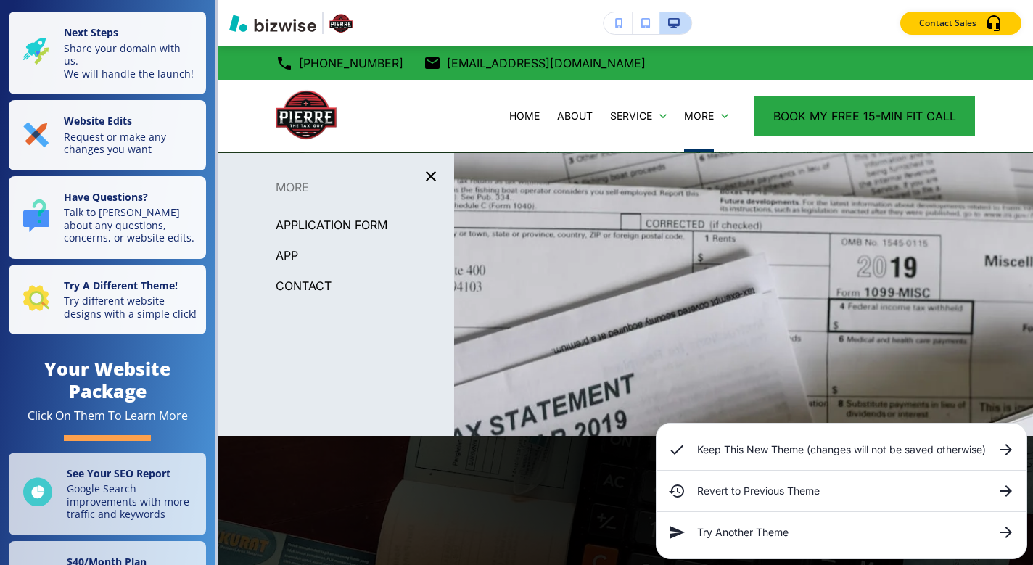
click at [756, 249] on div "Edit (717) 331-2154 business@pierrethetaxguy.com Chambersburg, PA 17201, United…" at bounding box center [625, 305] width 815 height 519
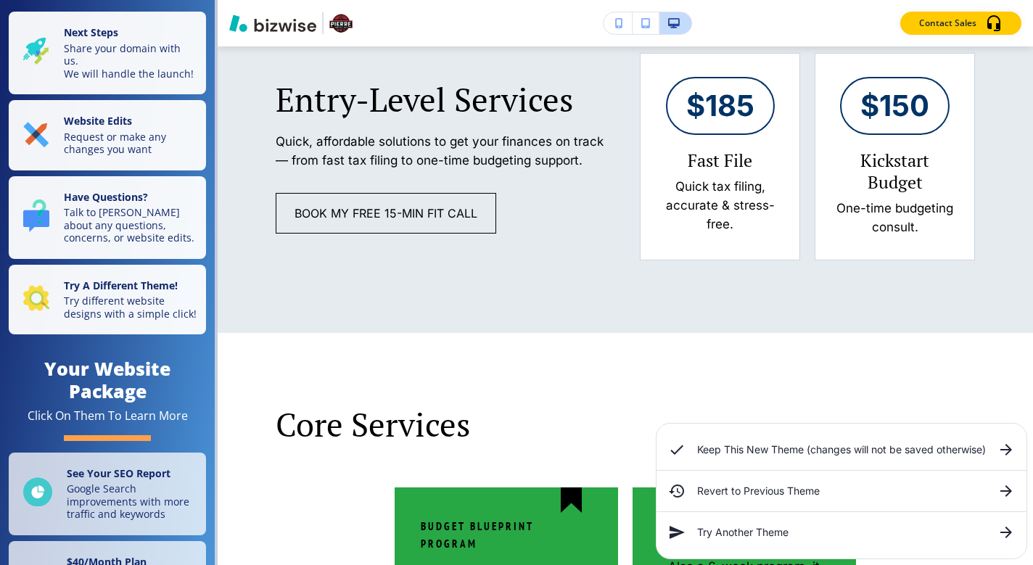
scroll to position [711, 0]
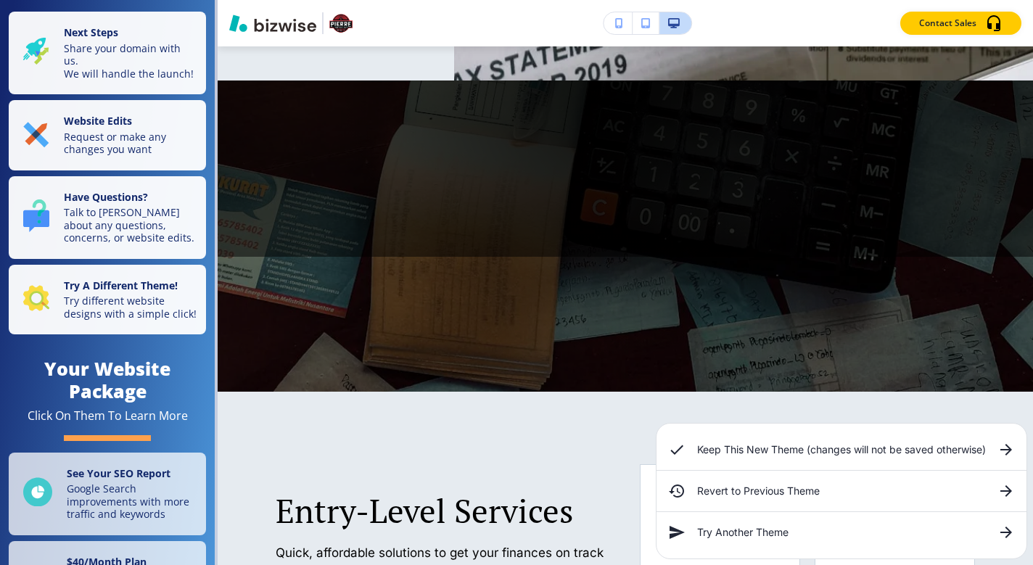
scroll to position [0, 0]
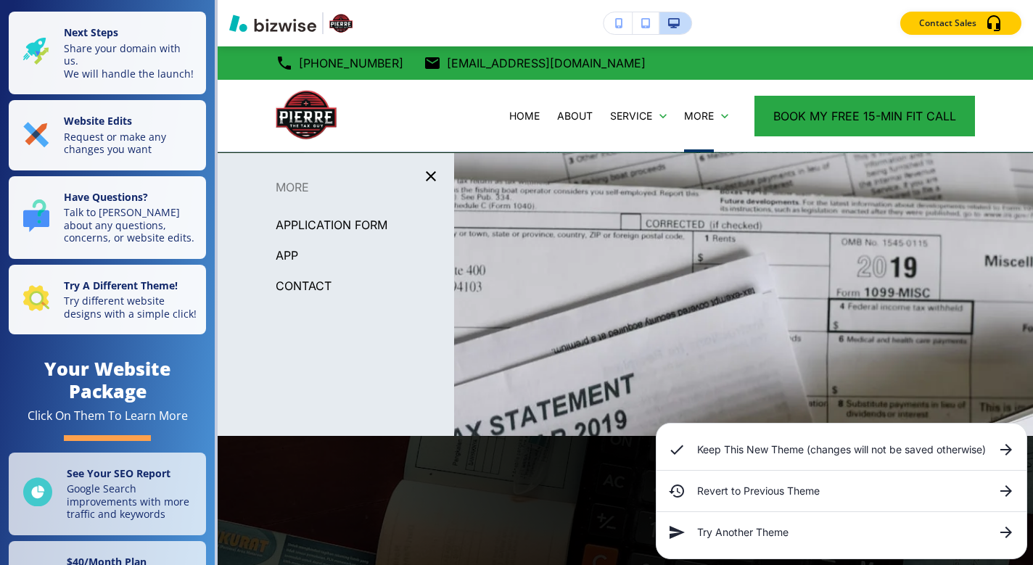
click at [286, 256] on p "APP" at bounding box center [287, 255] width 22 height 22
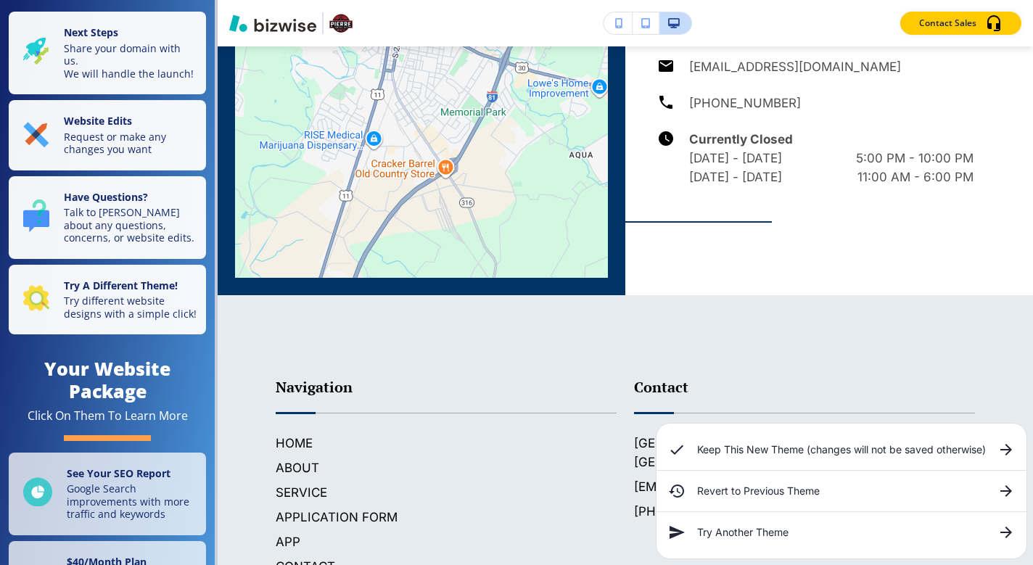
scroll to position [3880, 0]
